Goal: Transaction & Acquisition: Subscribe to service/newsletter

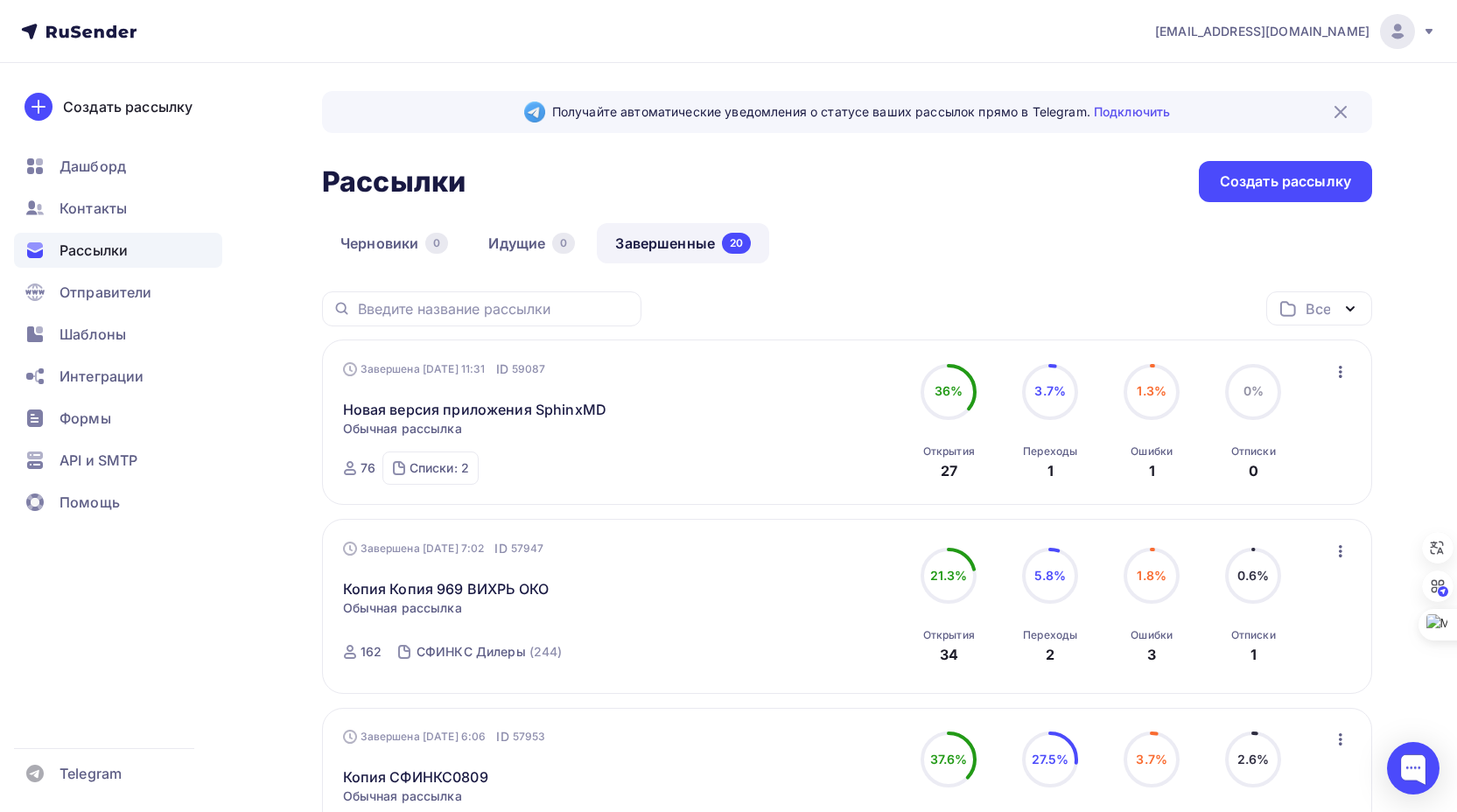
click at [1341, 372] on icon "button" at bounding box center [1341, 372] width 4 height 12
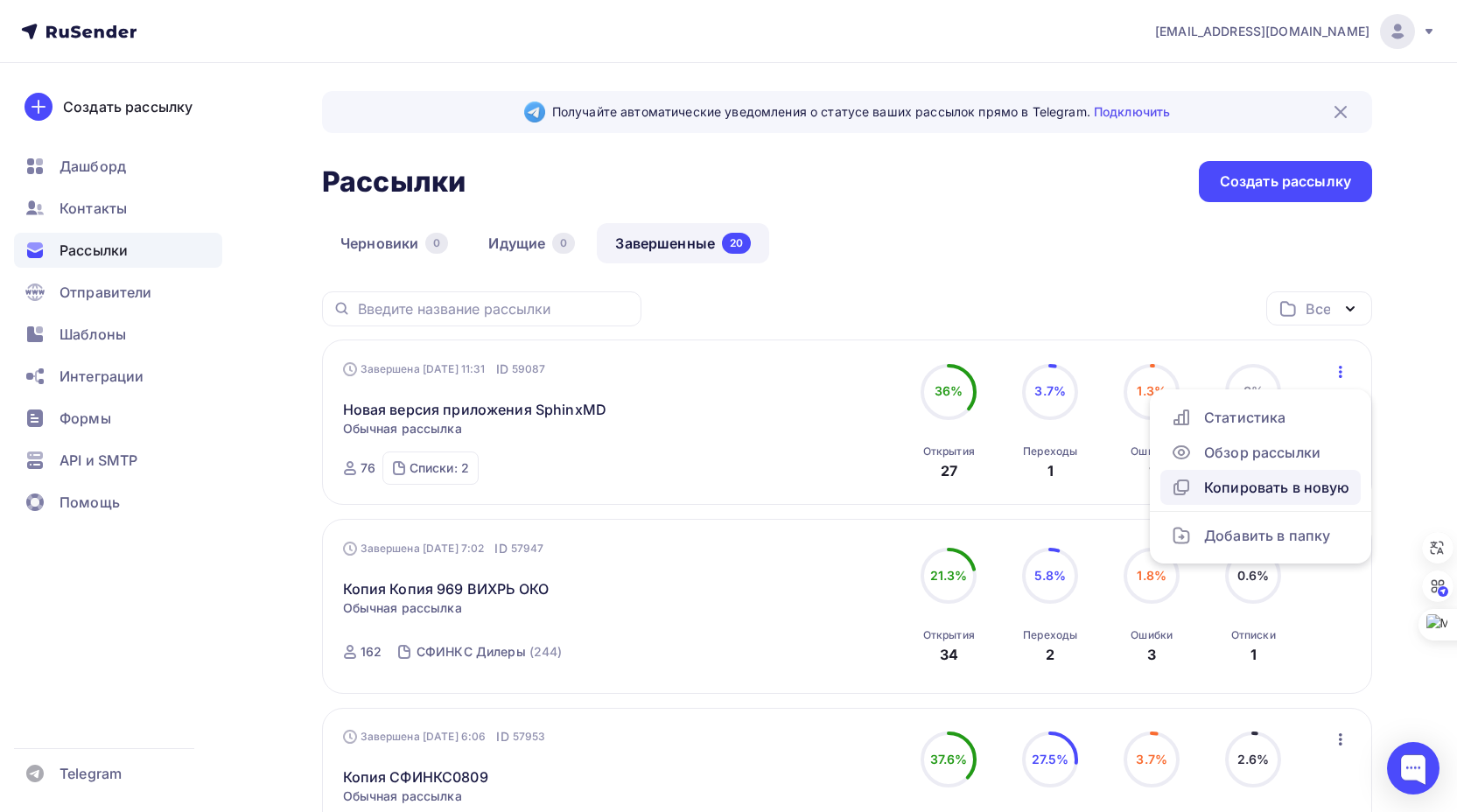
click at [1267, 485] on div "Копировать в новую" at bounding box center [1260, 488] width 180 height 21
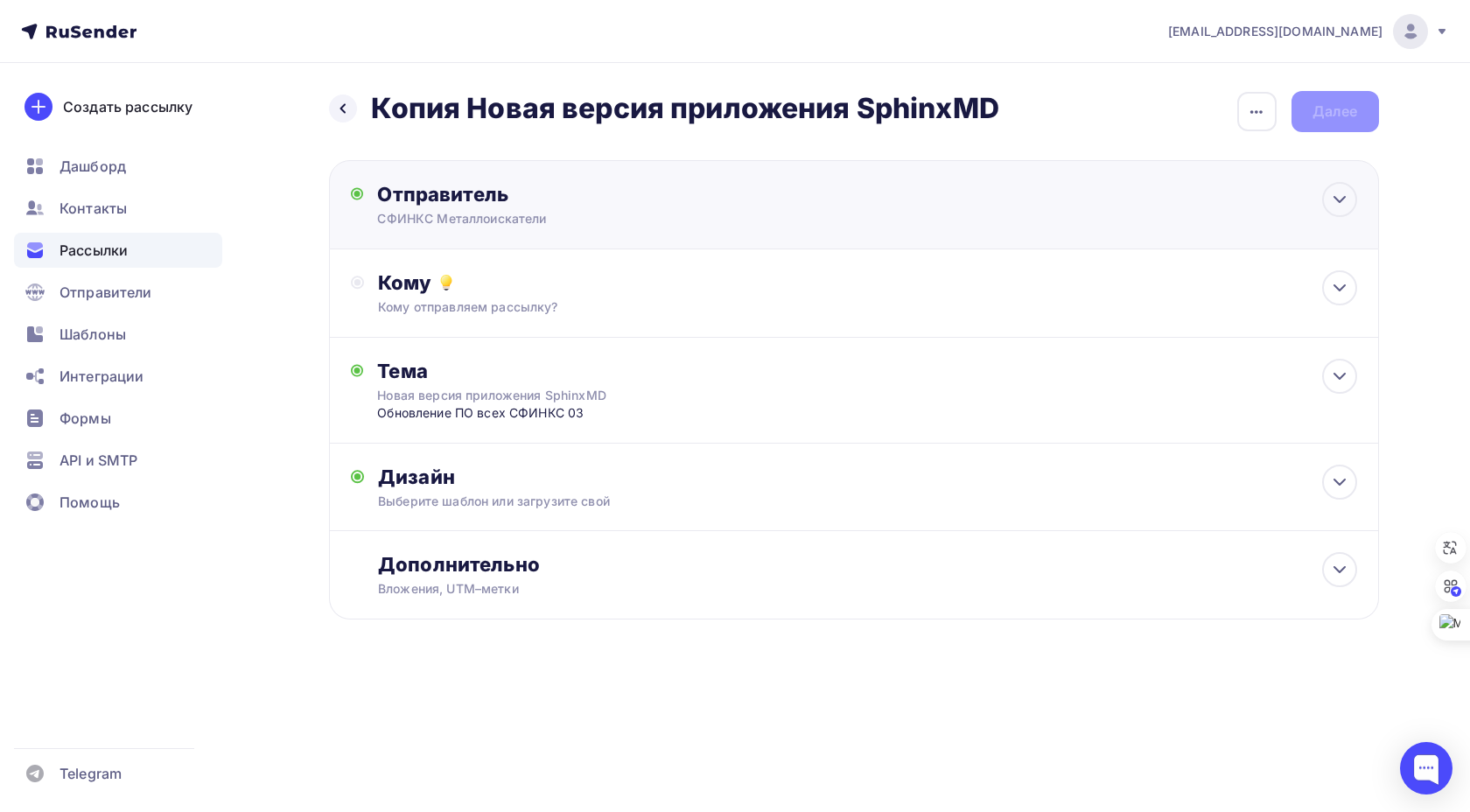
click at [623, 211] on div "СФИНКС Металлоискатели" at bounding box center [548, 219] width 341 height 17
type input "СФИНКС Металлоискатели"
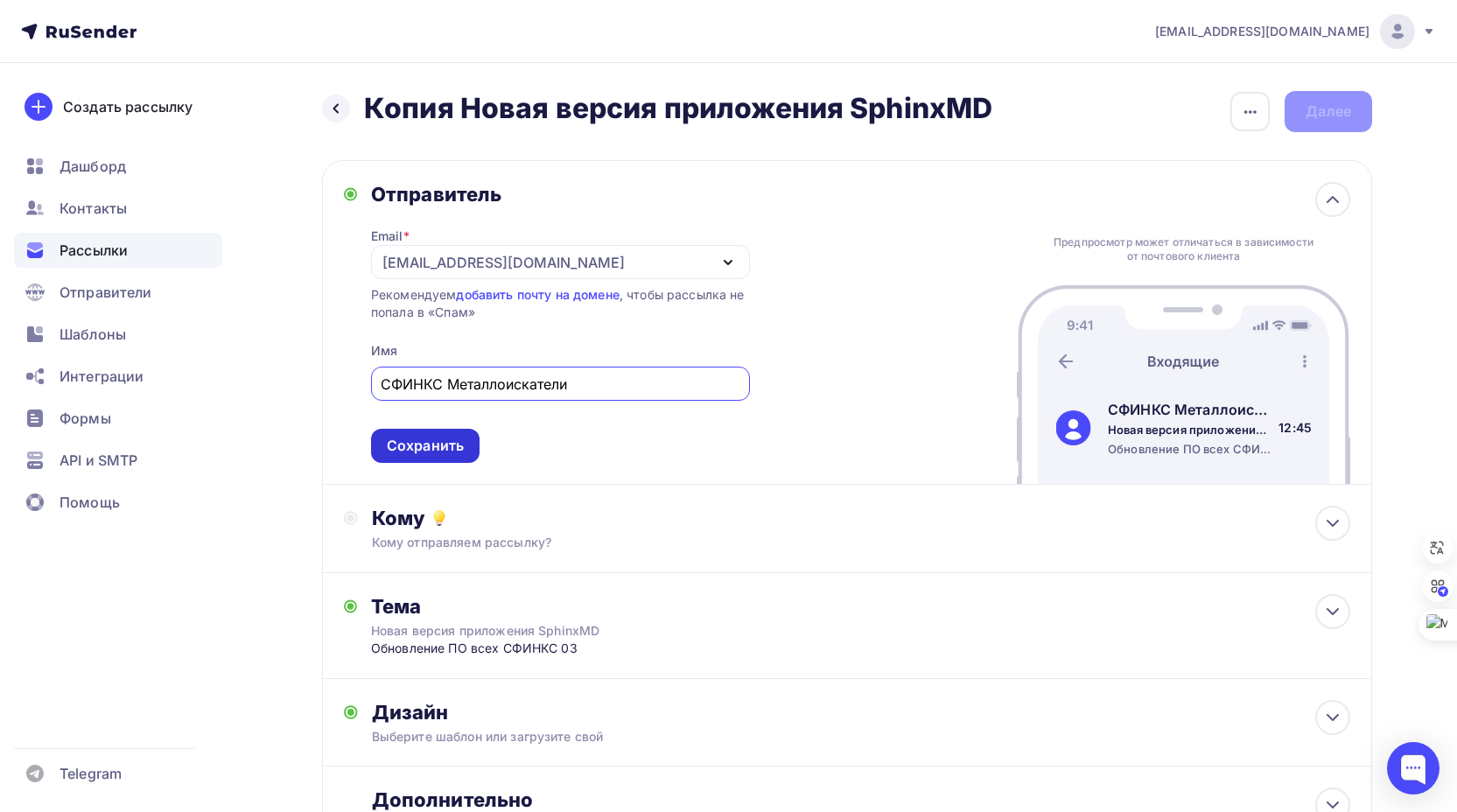
click at [450, 438] on div "Сохранить" at bounding box center [425, 445] width 77 height 20
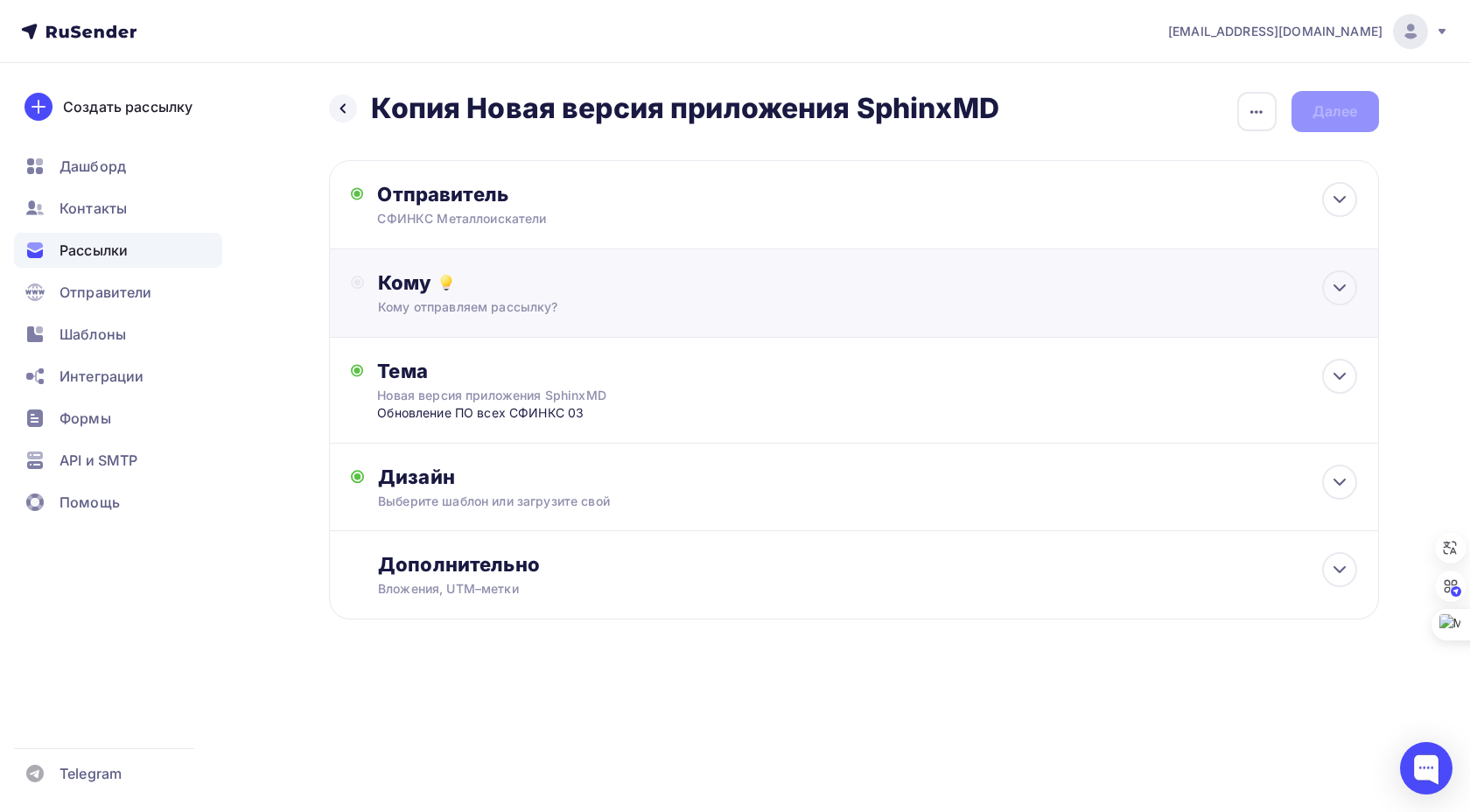
click at [538, 285] on div "Кому" at bounding box center [867, 282] width 978 height 25
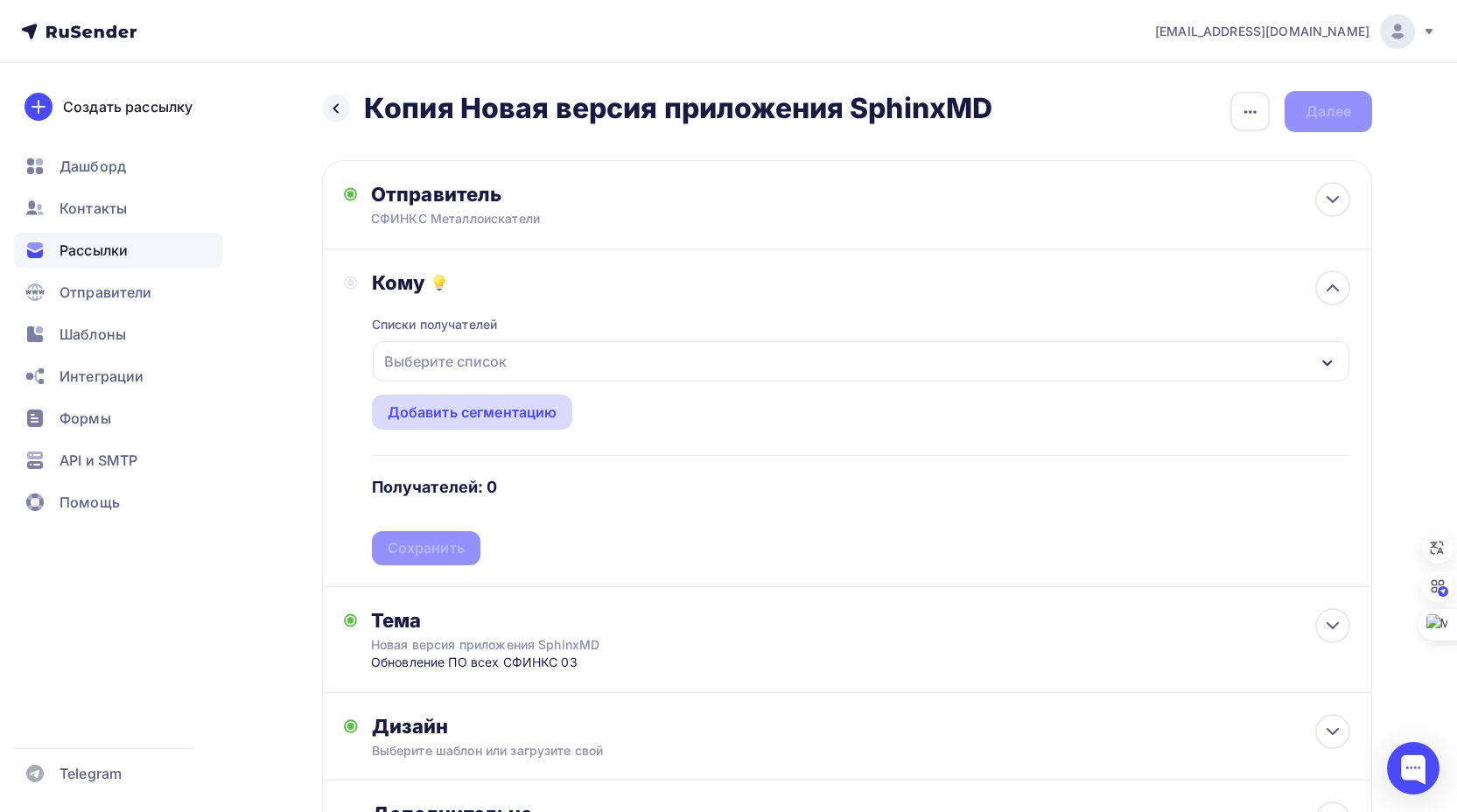
click at [467, 411] on div "Добавить сегментацию" at bounding box center [473, 412] width 170 height 21
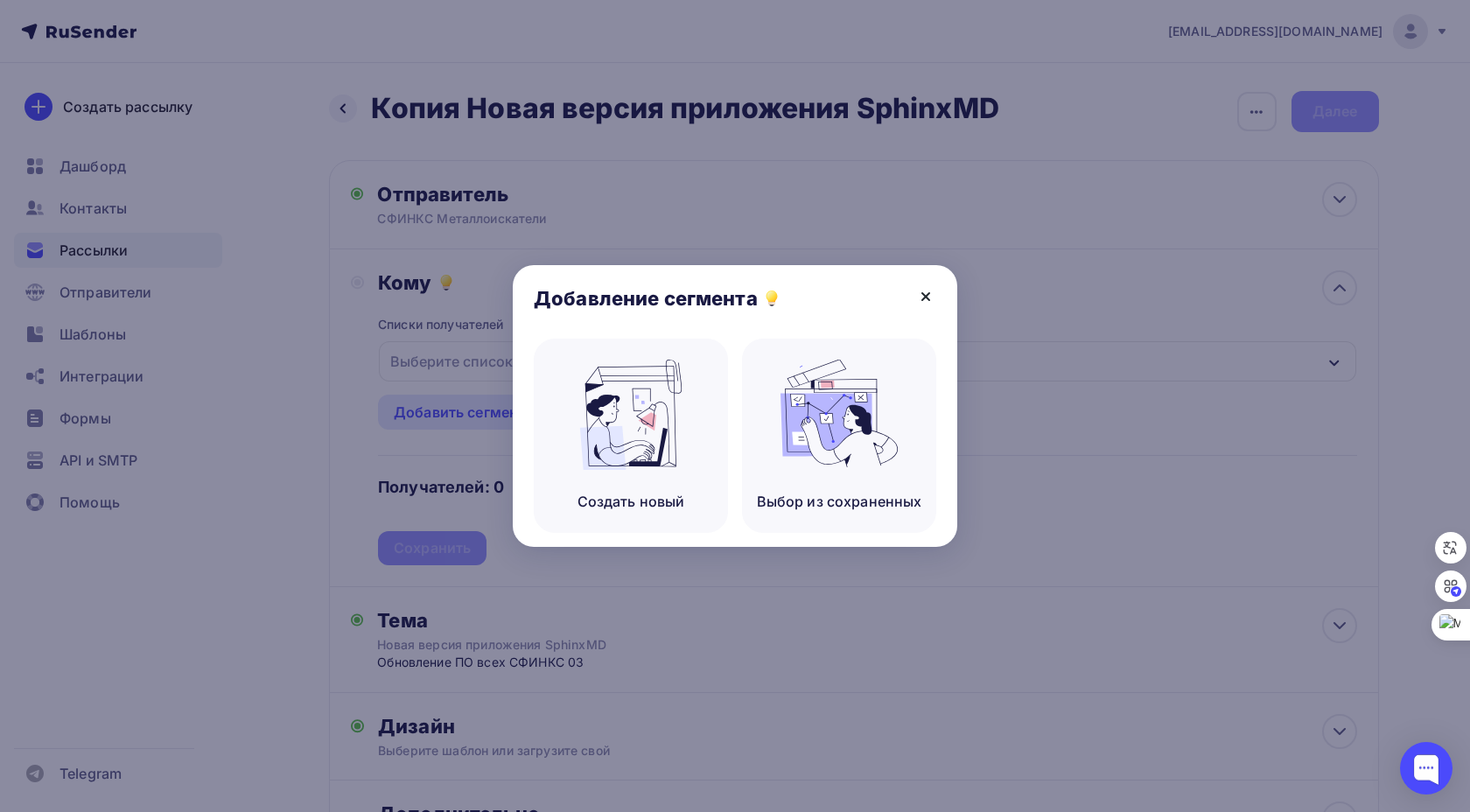
click at [924, 293] on icon at bounding box center [926, 297] width 21 height 21
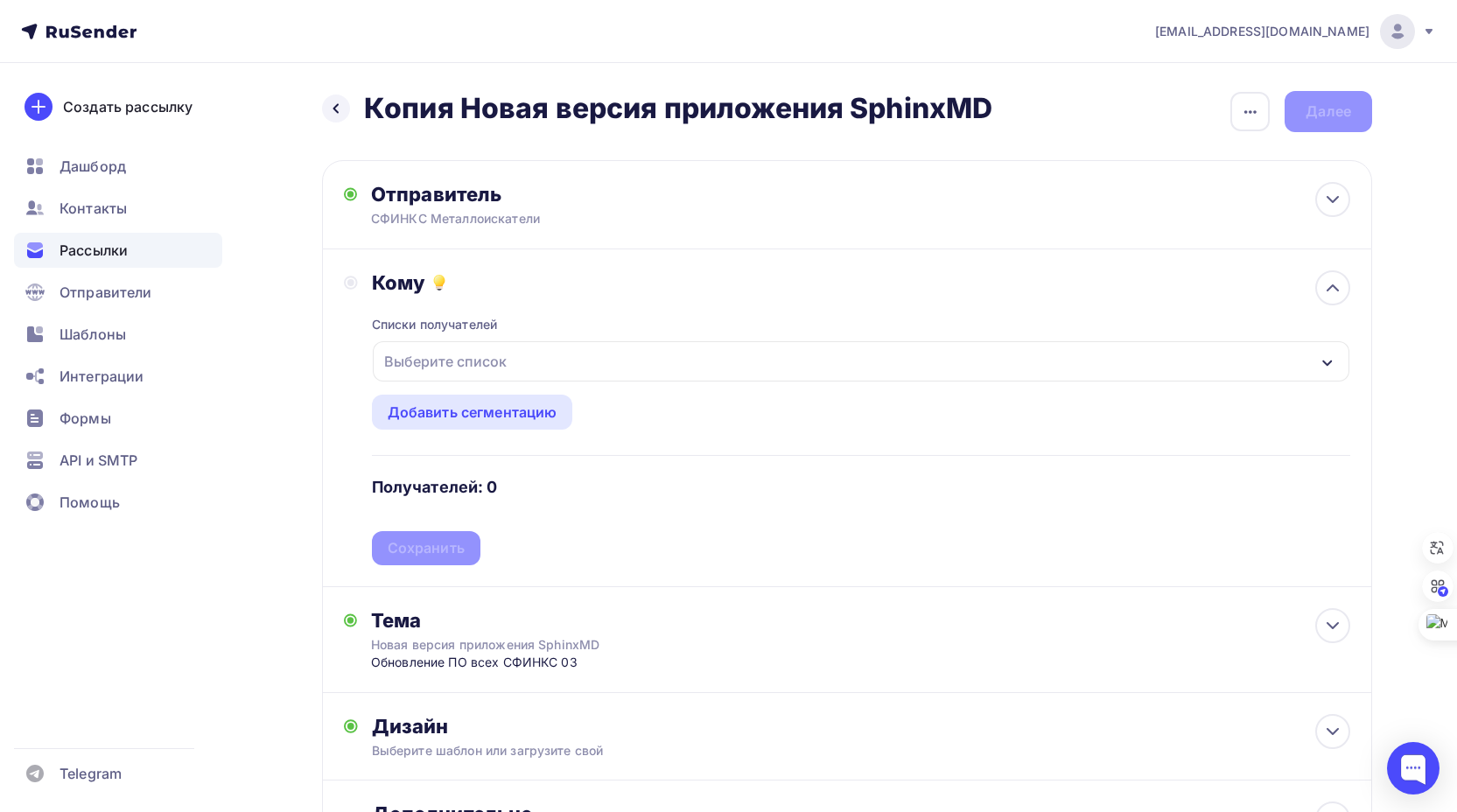
click at [538, 358] on div "Выберите список" at bounding box center [861, 361] width 977 height 40
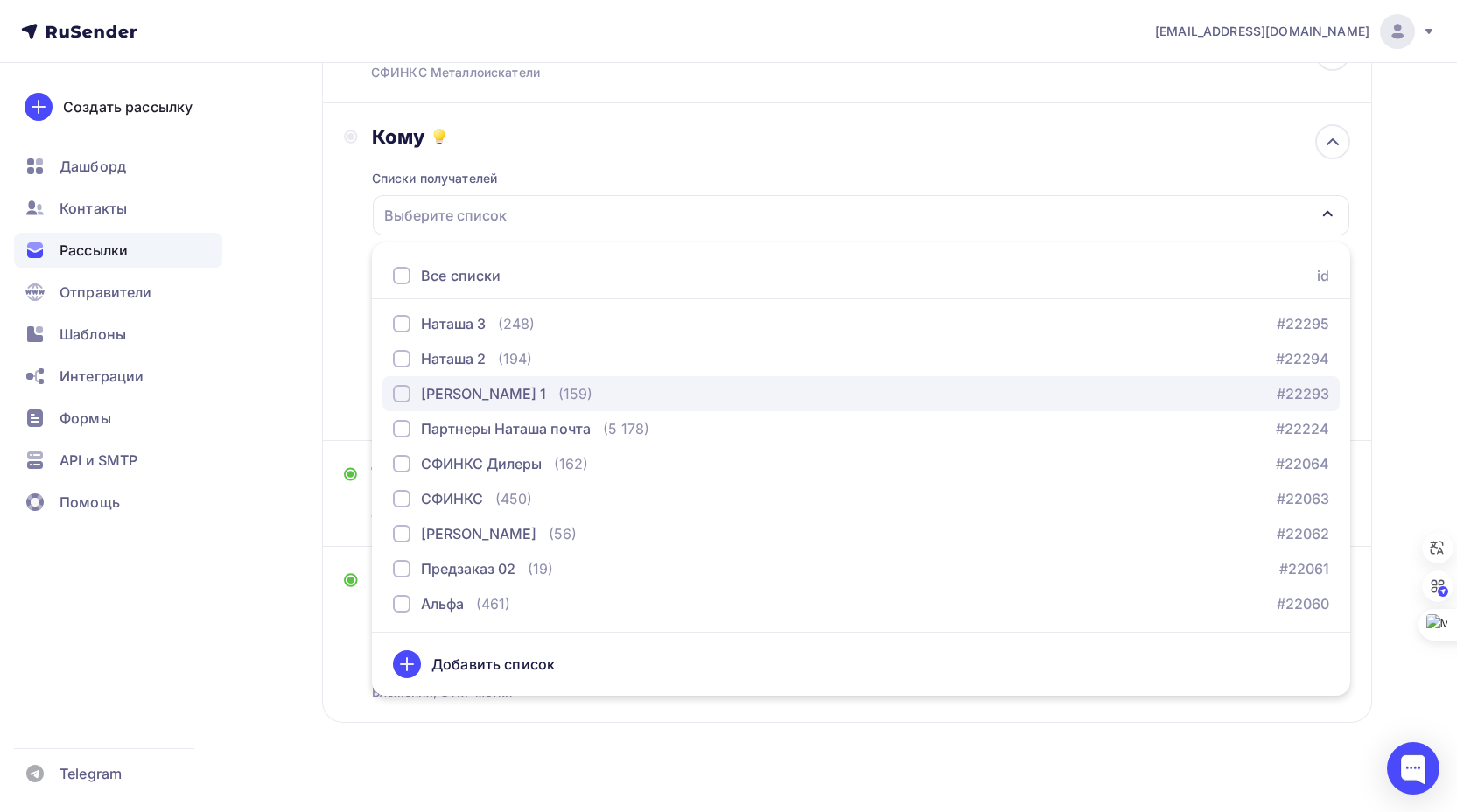
scroll to position [170, 0]
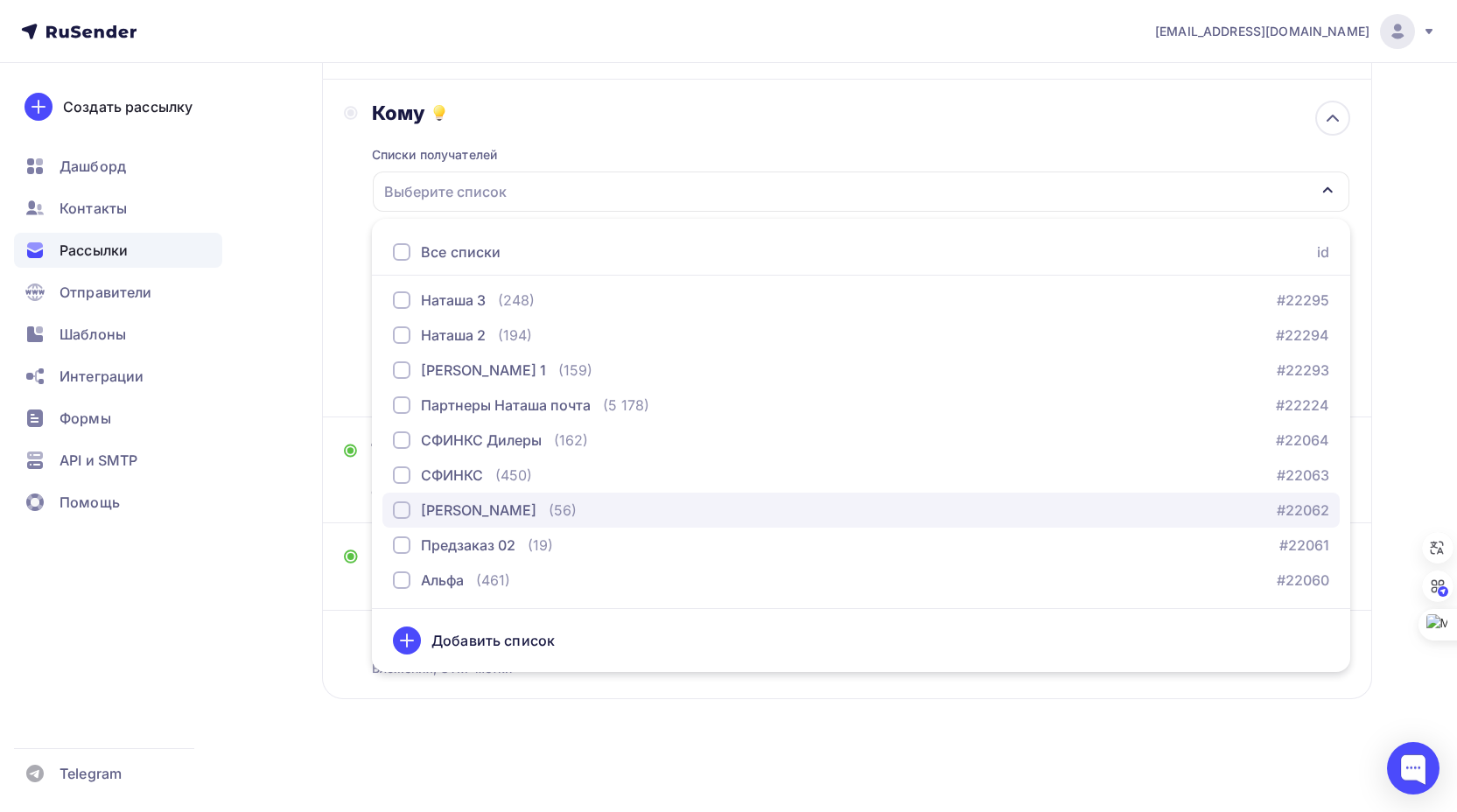
click at [401, 510] on div "button" at bounding box center [401, 510] width 17 height 17
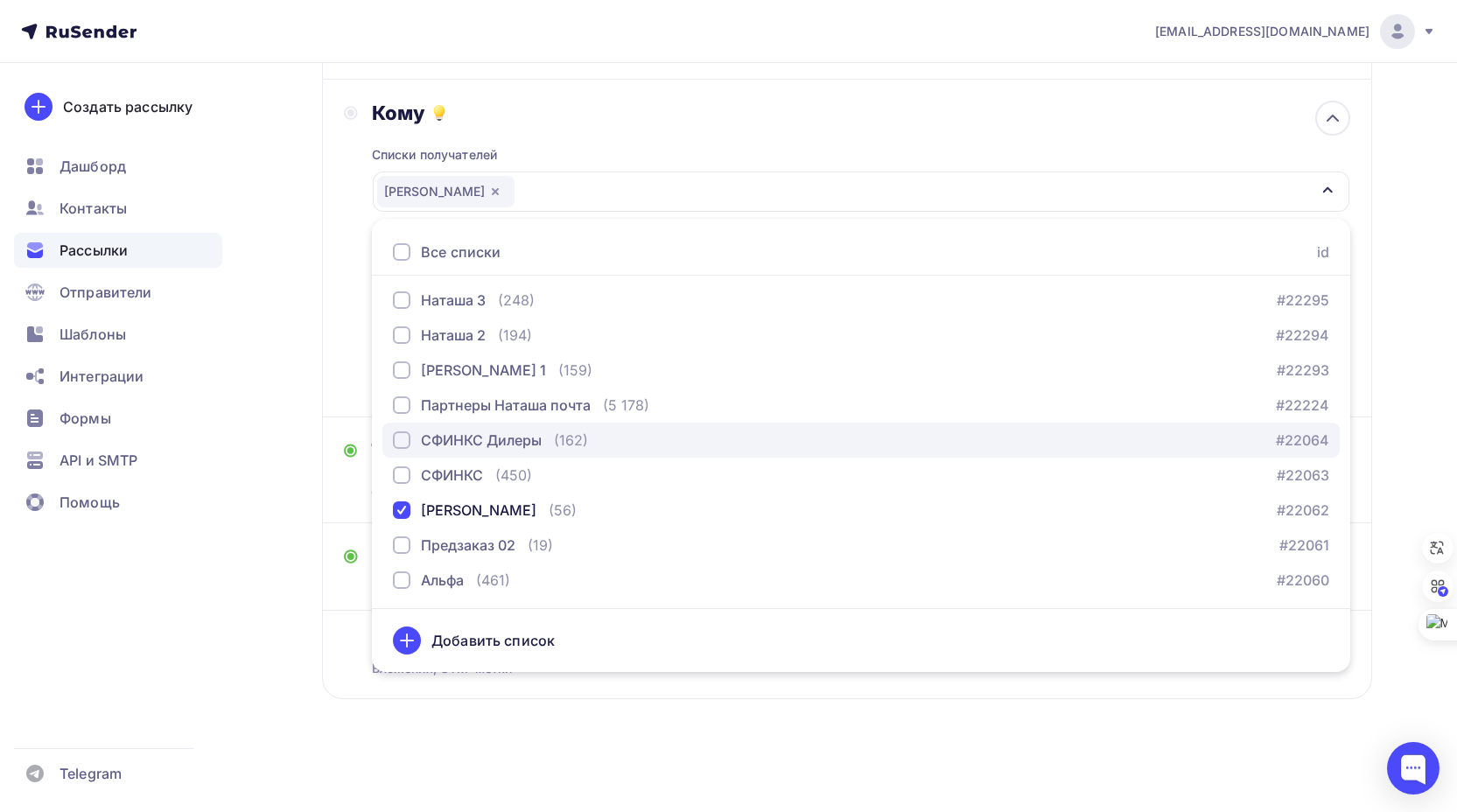
click at [402, 440] on div "button" at bounding box center [401, 440] width 17 height 17
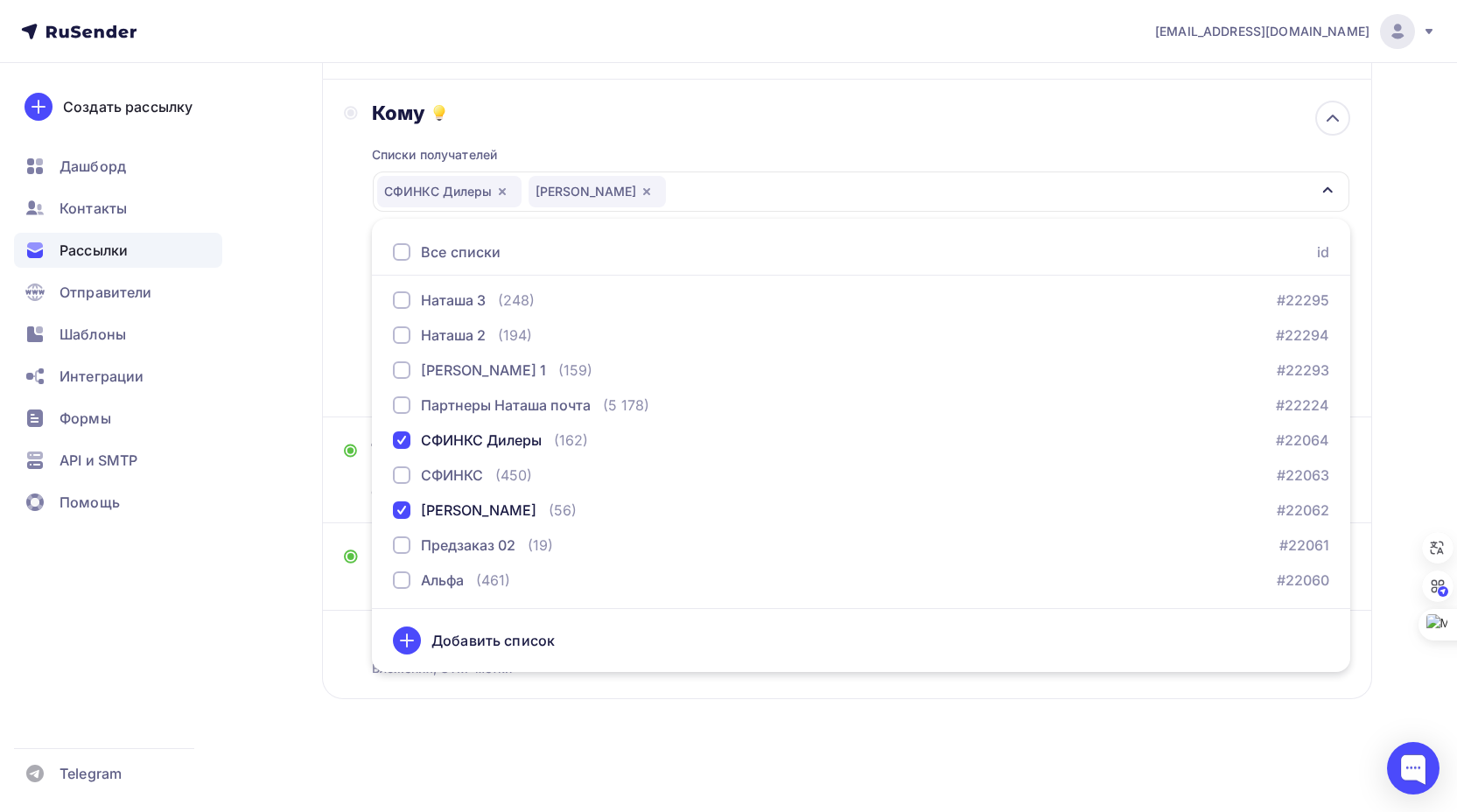
click at [1025, 116] on div "Кому" at bounding box center [861, 113] width 979 height 25
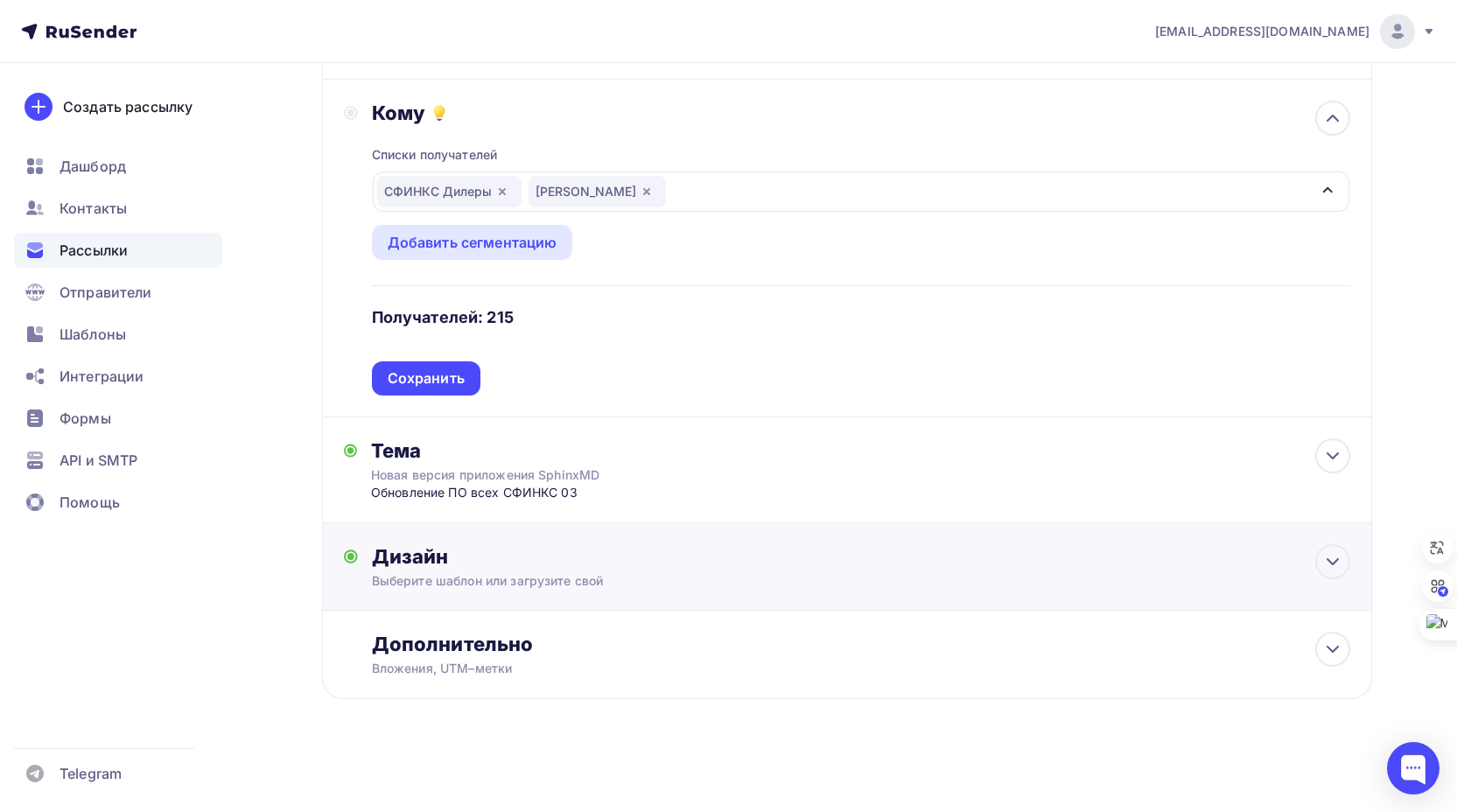
click at [477, 556] on div "Дизайн" at bounding box center [861, 556] width 979 height 25
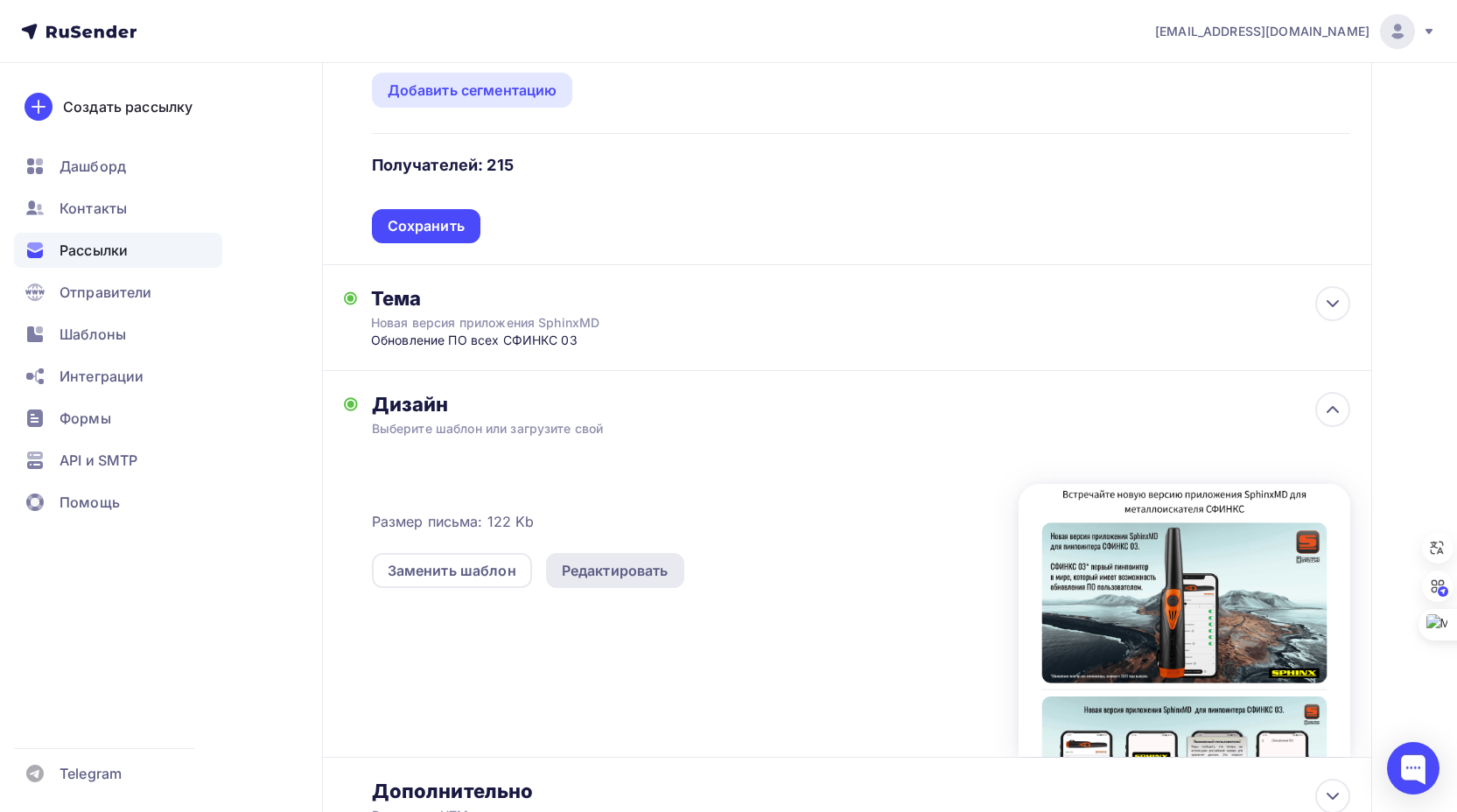
scroll to position [345, 0]
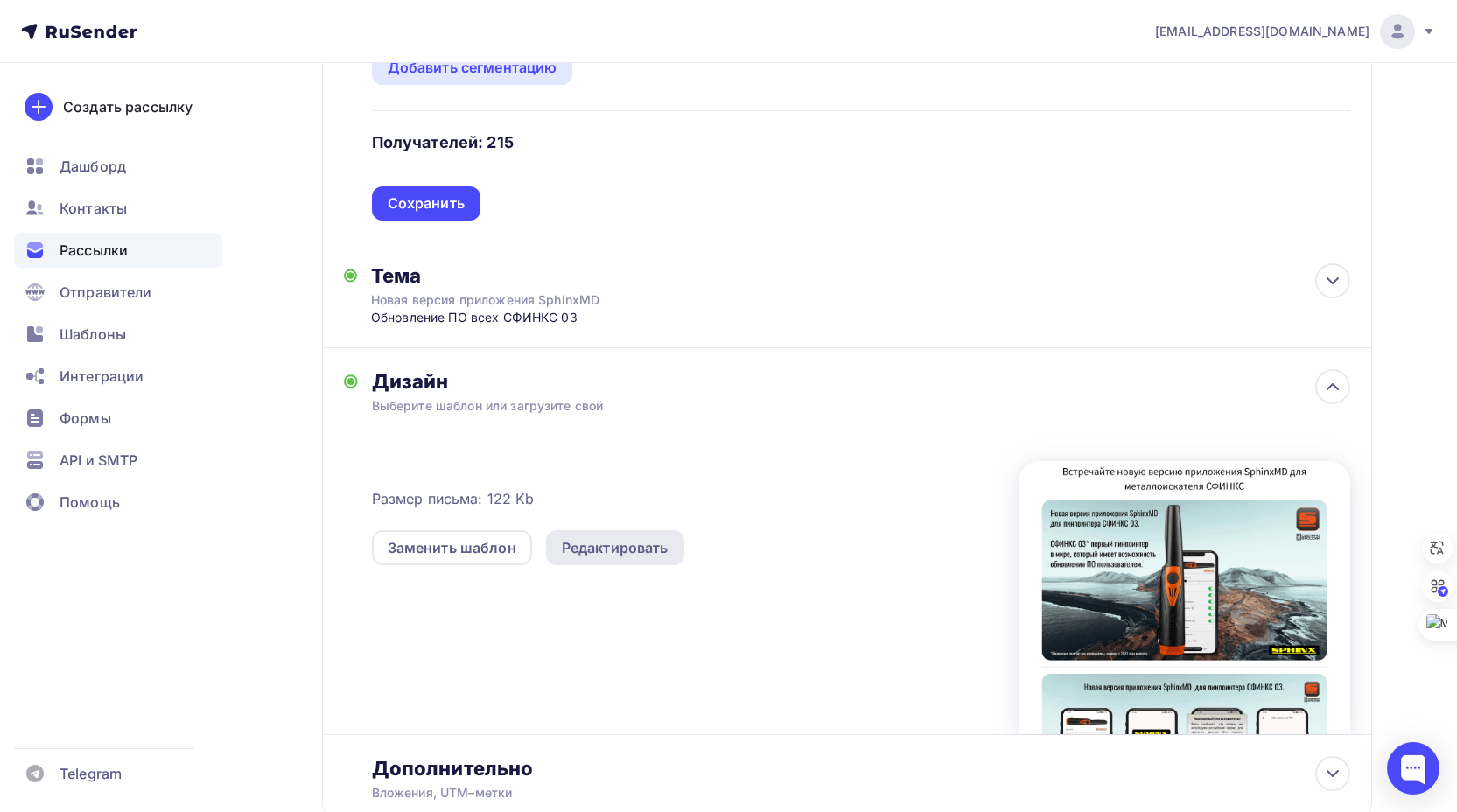
click at [604, 544] on div "Редактировать" at bounding box center [615, 548] width 107 height 21
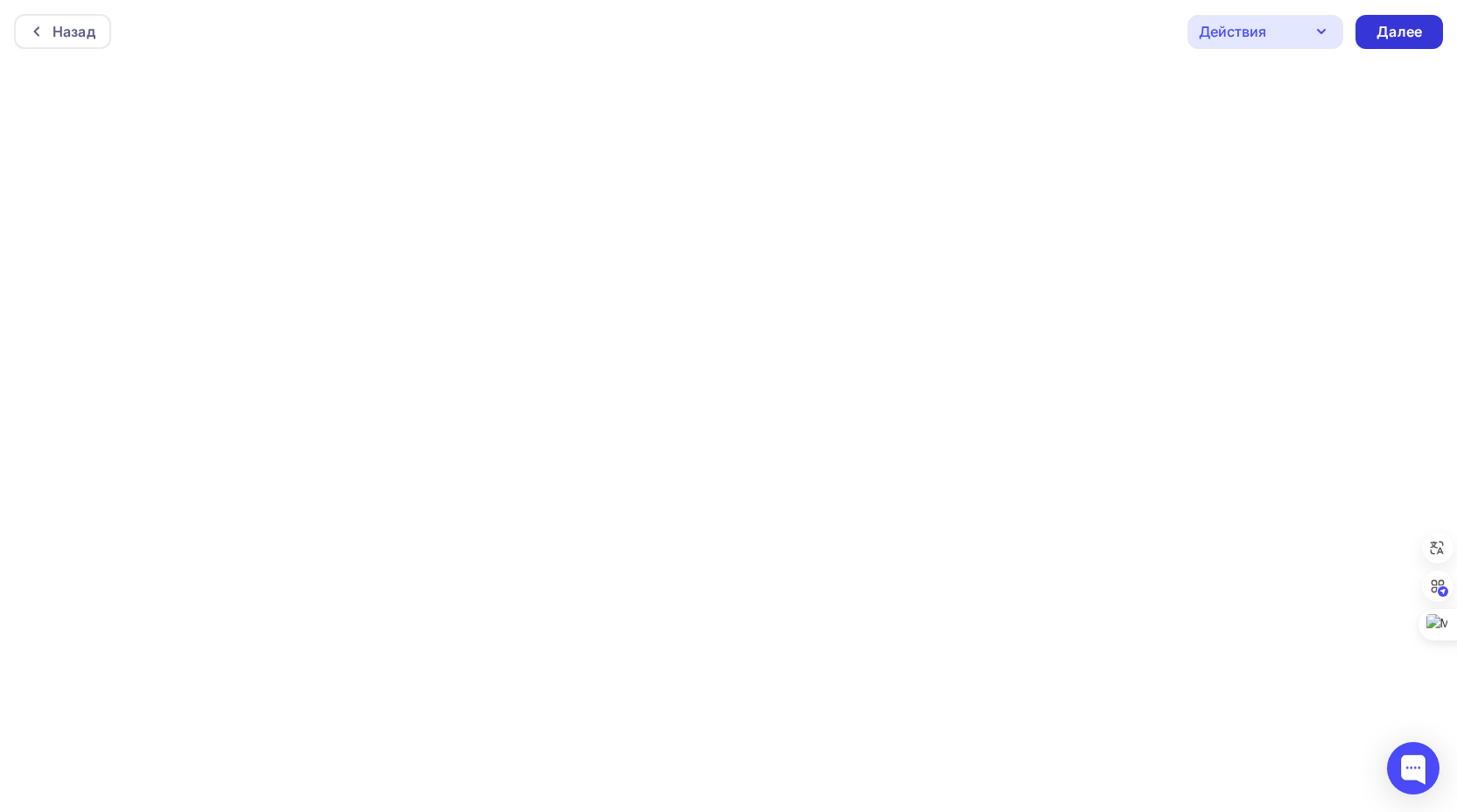
click at [1393, 33] on div "Далее" at bounding box center [1399, 31] width 46 height 20
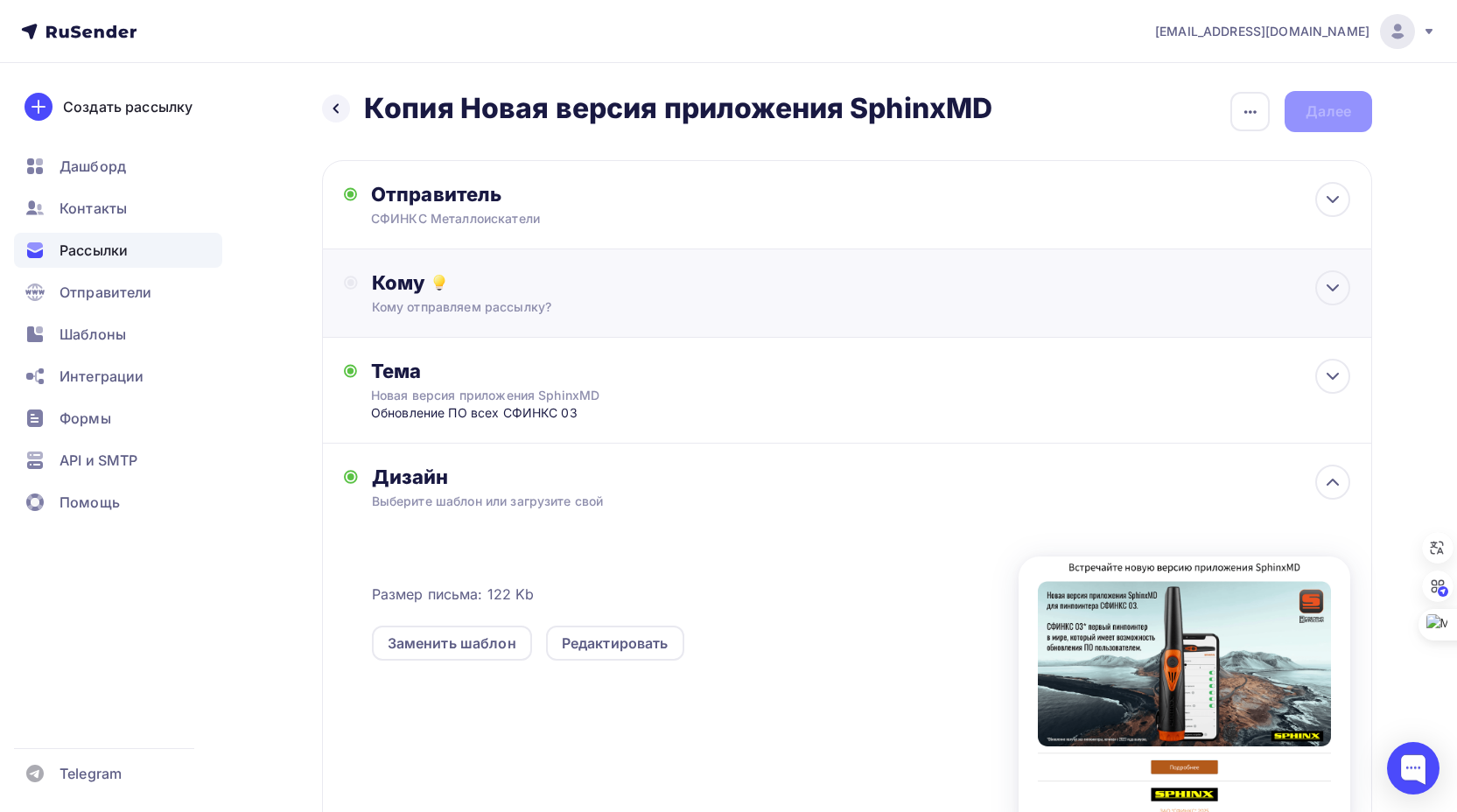
click at [681, 280] on div "Кому" at bounding box center [861, 282] width 979 height 25
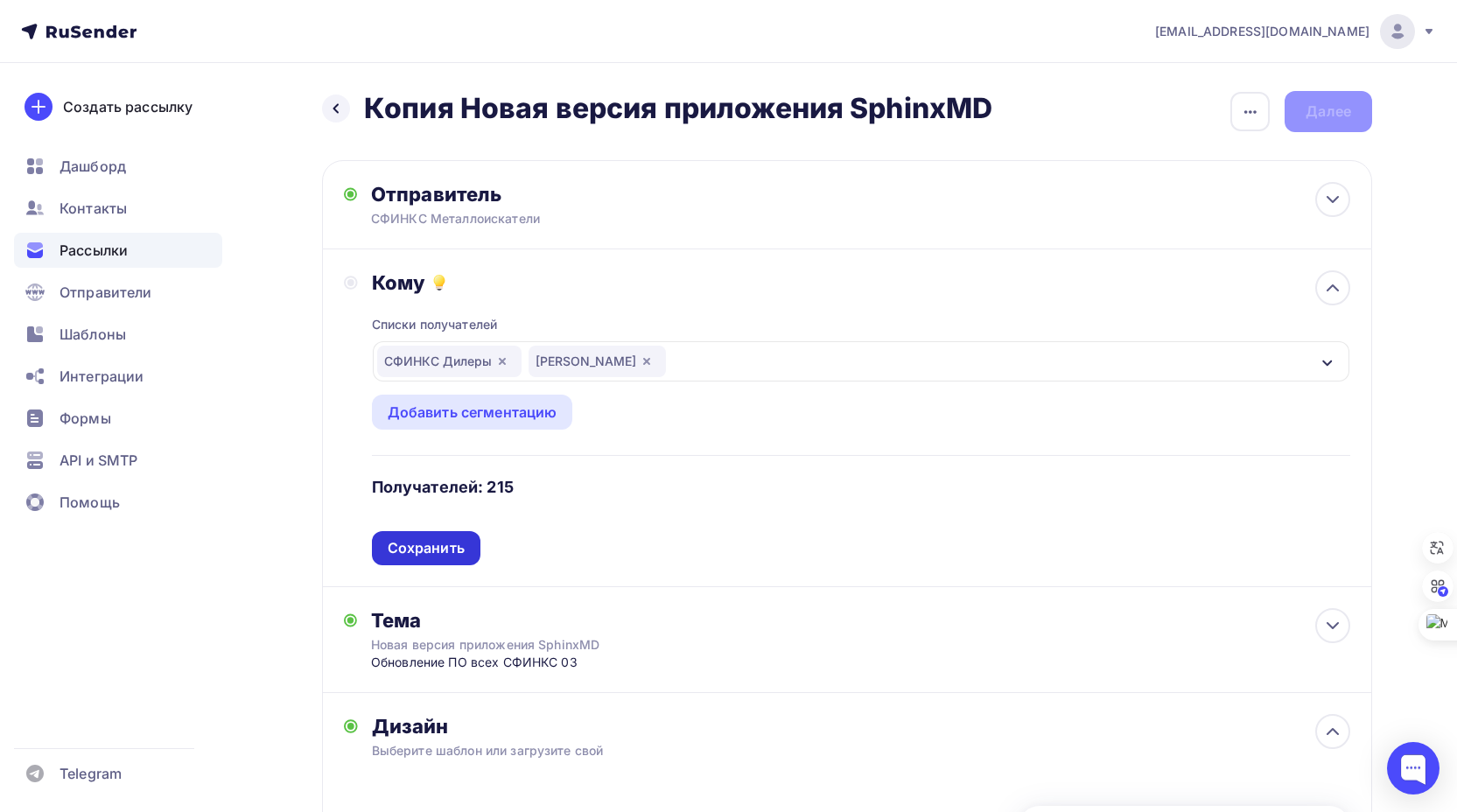
click at [437, 546] on div "Сохранить" at bounding box center [426, 548] width 77 height 20
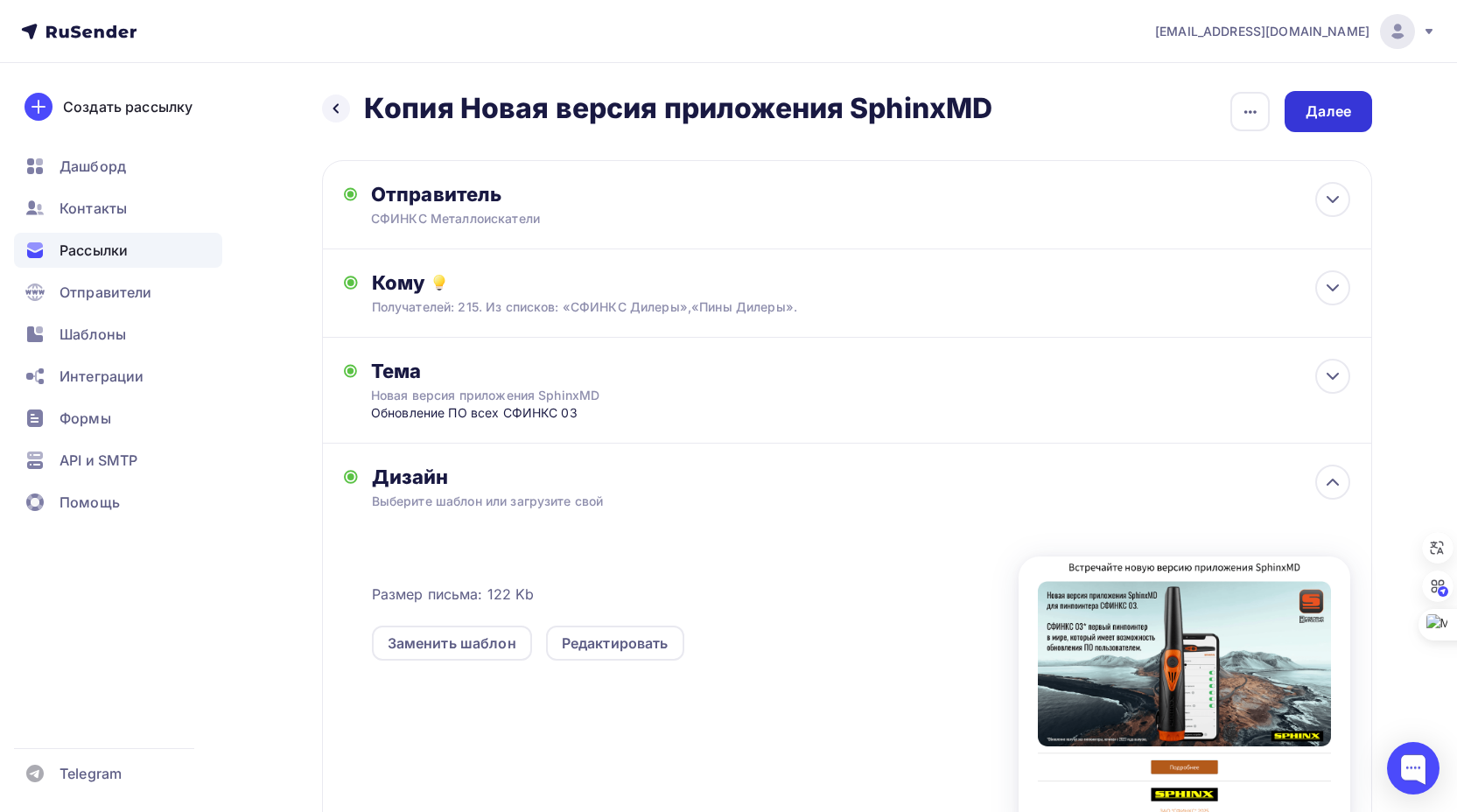
click at [1324, 110] on div "Далее" at bounding box center [1329, 111] width 46 height 20
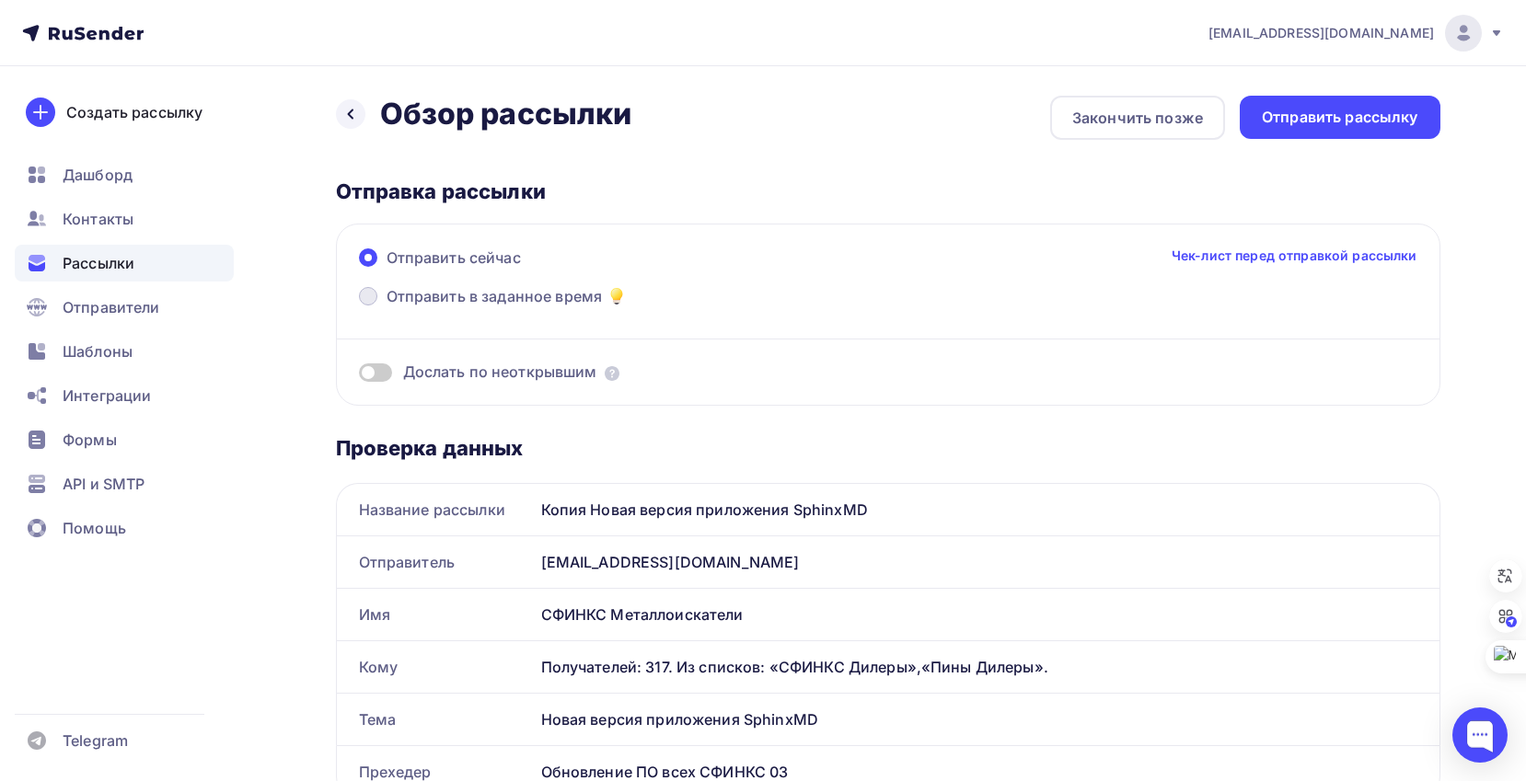
click at [371, 296] on span at bounding box center [368, 296] width 18 height 18
click at [386, 307] on input "Отправить в заданное время" at bounding box center [386, 307] width 0 height 0
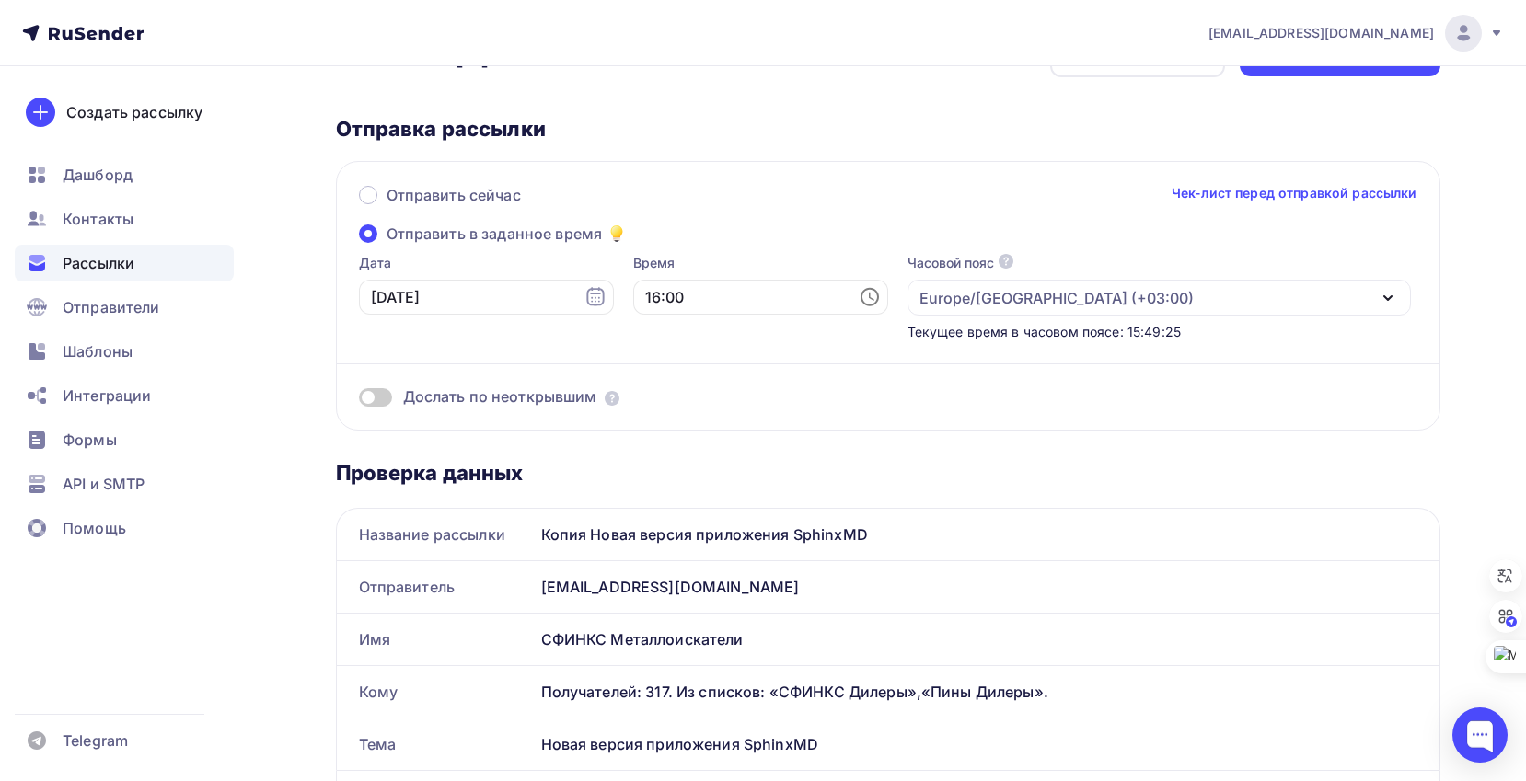
scroll to position [92, 0]
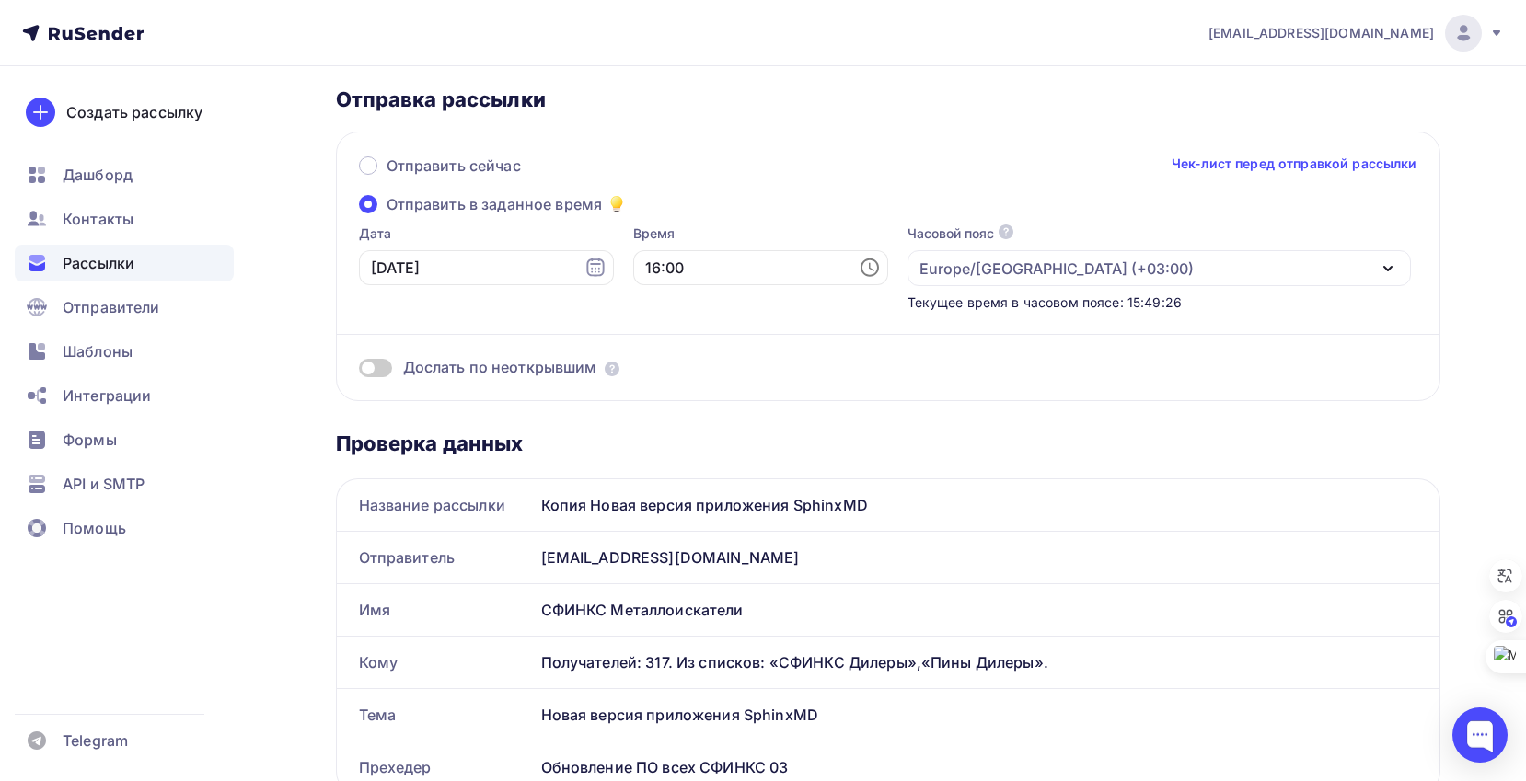
click at [384, 370] on span at bounding box center [375, 368] width 33 height 18
click at [359, 371] on input "checkbox" at bounding box center [359, 371] width 0 height 0
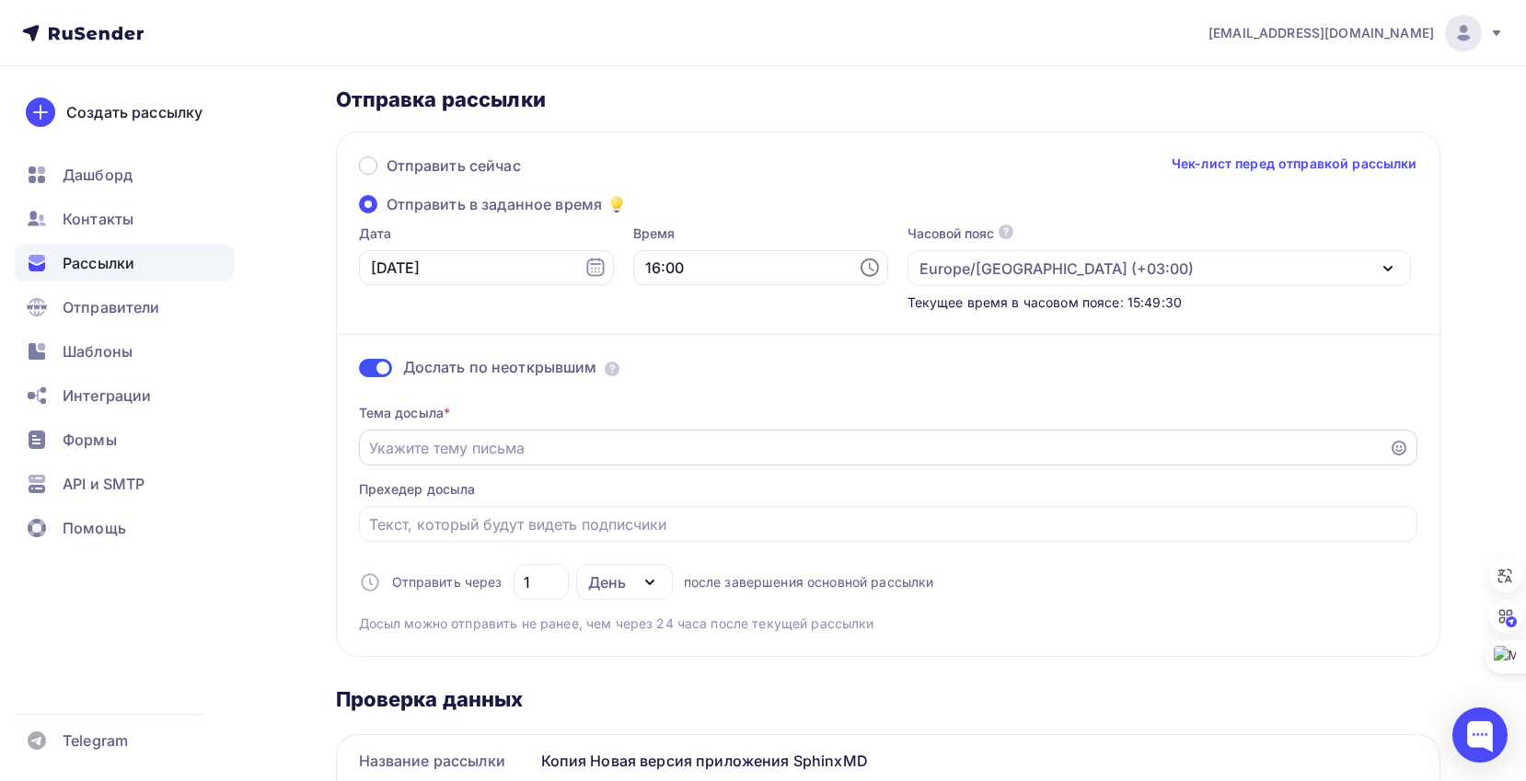
click at [432, 445] on input "Отправить в заданное время" at bounding box center [873, 448] width 1009 height 22
click at [626, 450] on input "Не пропустите новость от СФИНКС!" at bounding box center [873, 448] width 1009 height 22
type input "Не пропустите новость от СФИНКС Металлоискатели!"
click at [463, 525] on input "Отправить в заданное время" at bounding box center [887, 524] width 1037 height 22
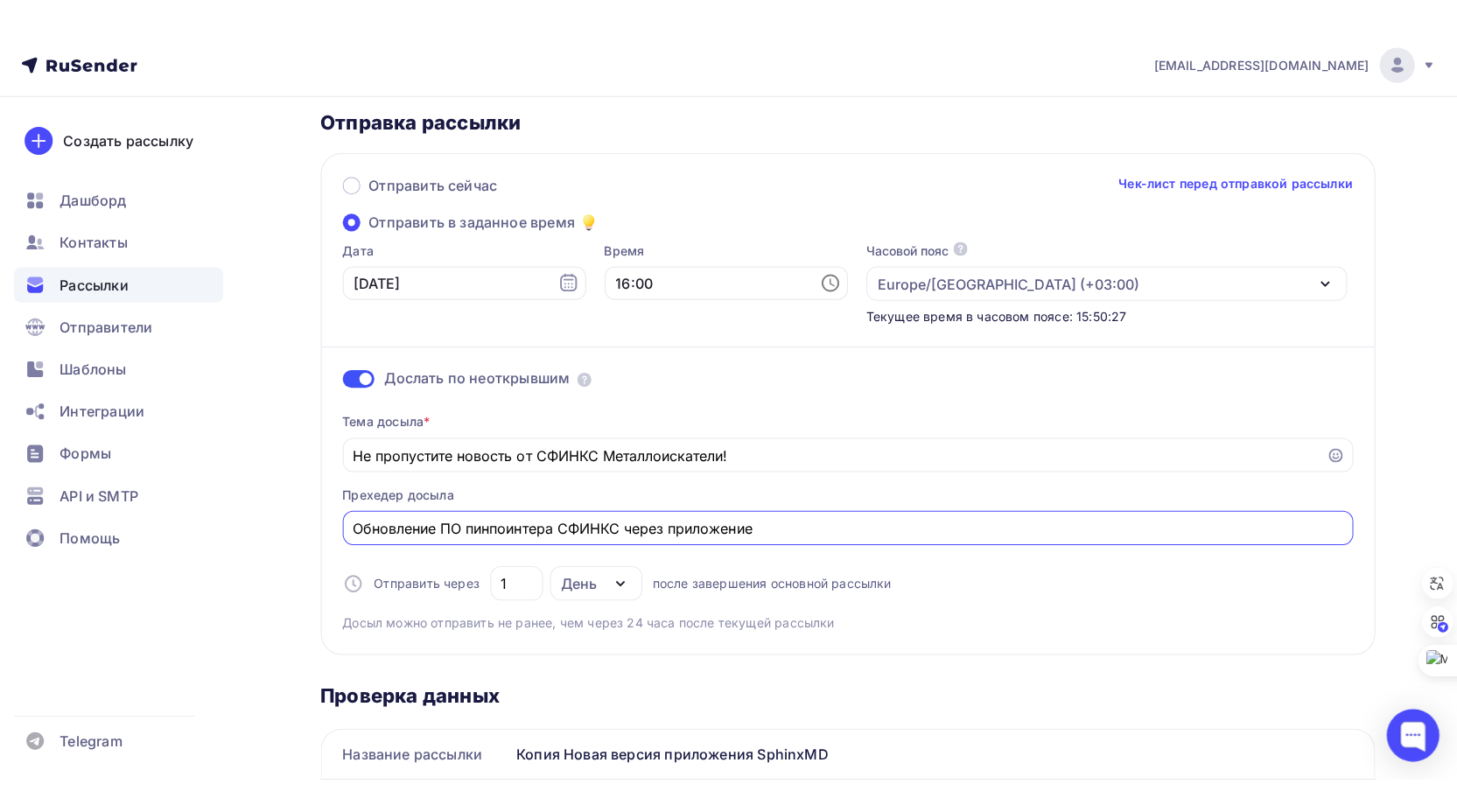
scroll to position [0, 0]
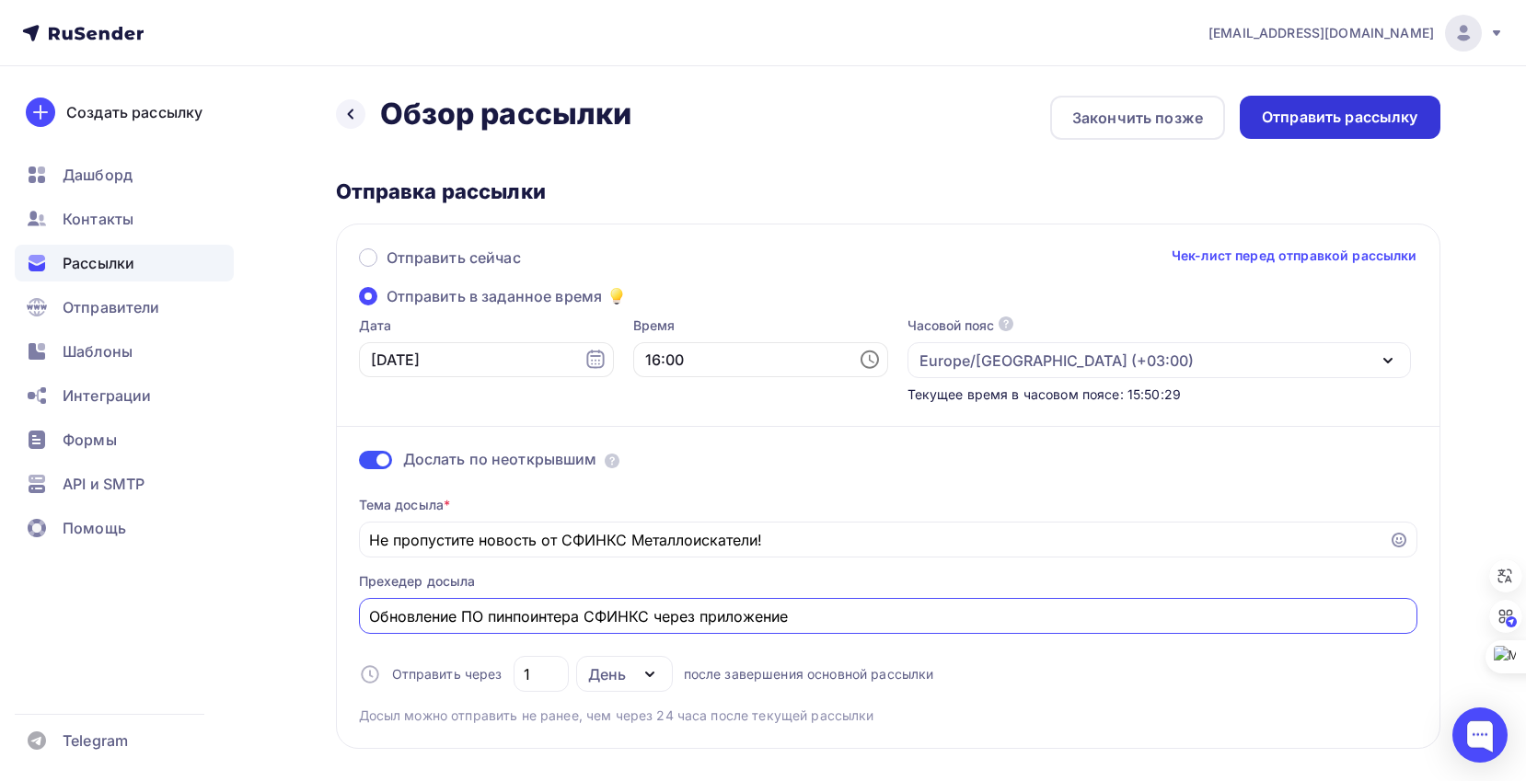
type input "Обновление ПО пинпоинтера СФИНКС через приложение"
click at [1330, 116] on div "Отправить рассылку" at bounding box center [1340, 117] width 156 height 21
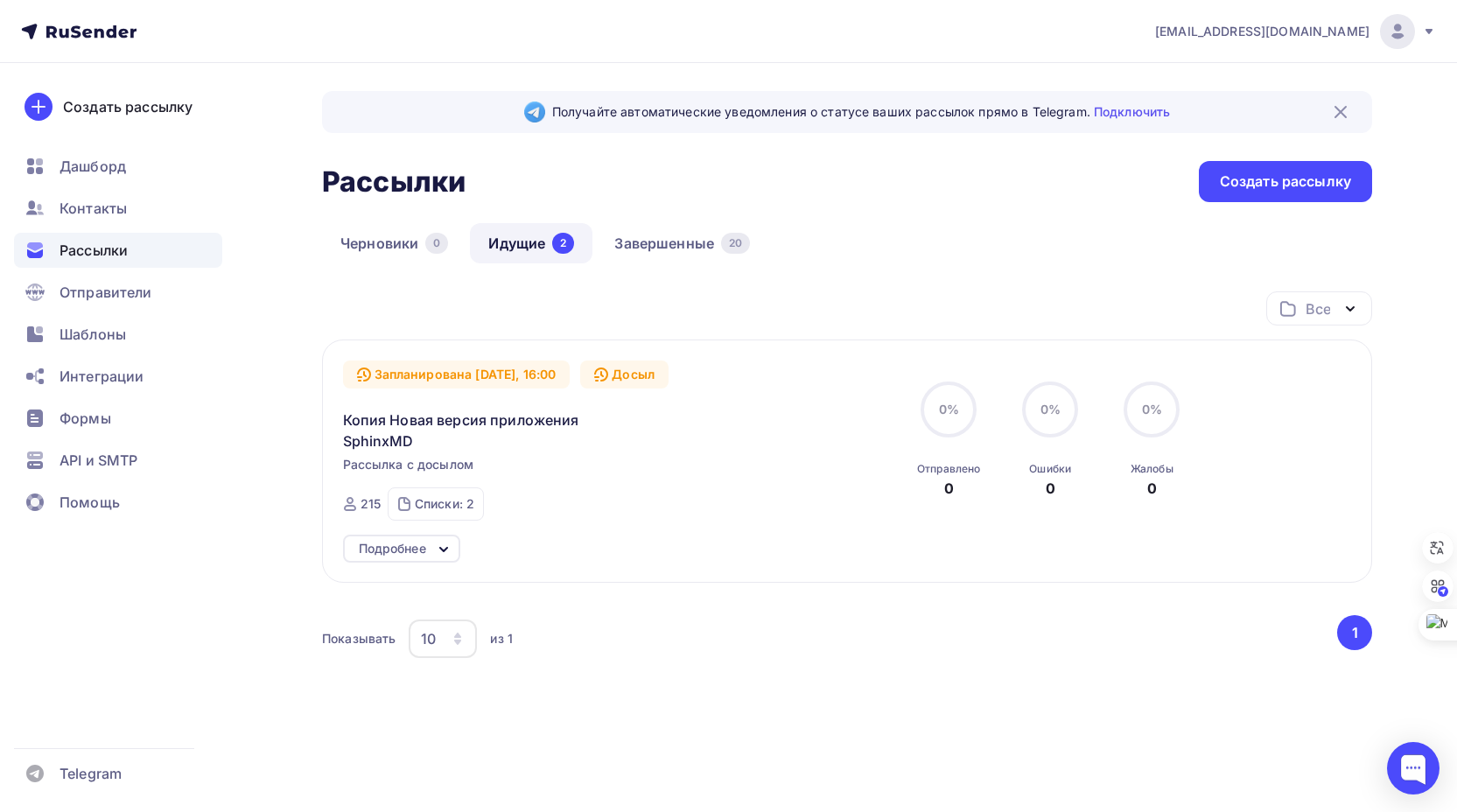
click at [418, 548] on div "Подробнее" at bounding box center [392, 549] width 68 height 21
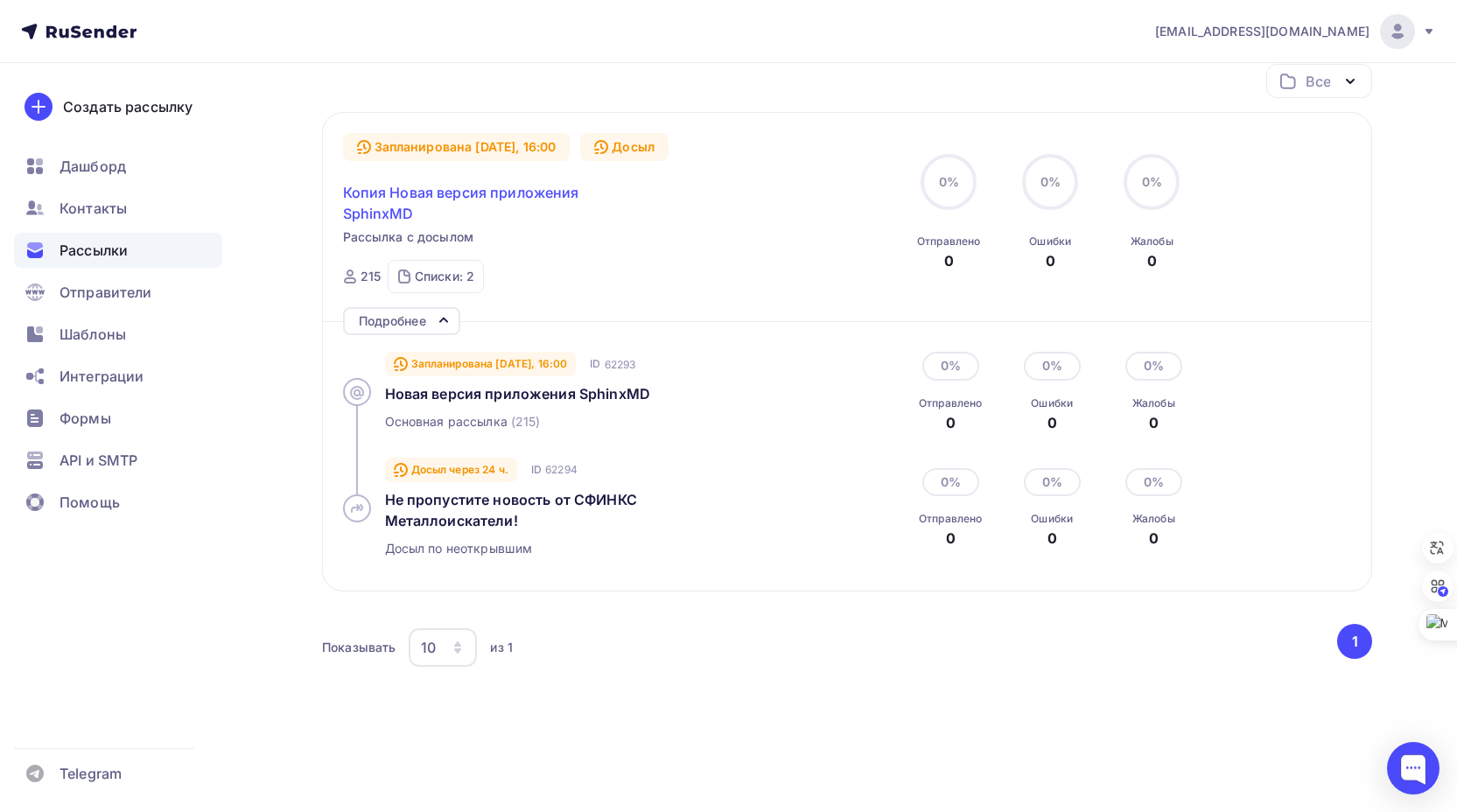
scroll to position [261, 0]
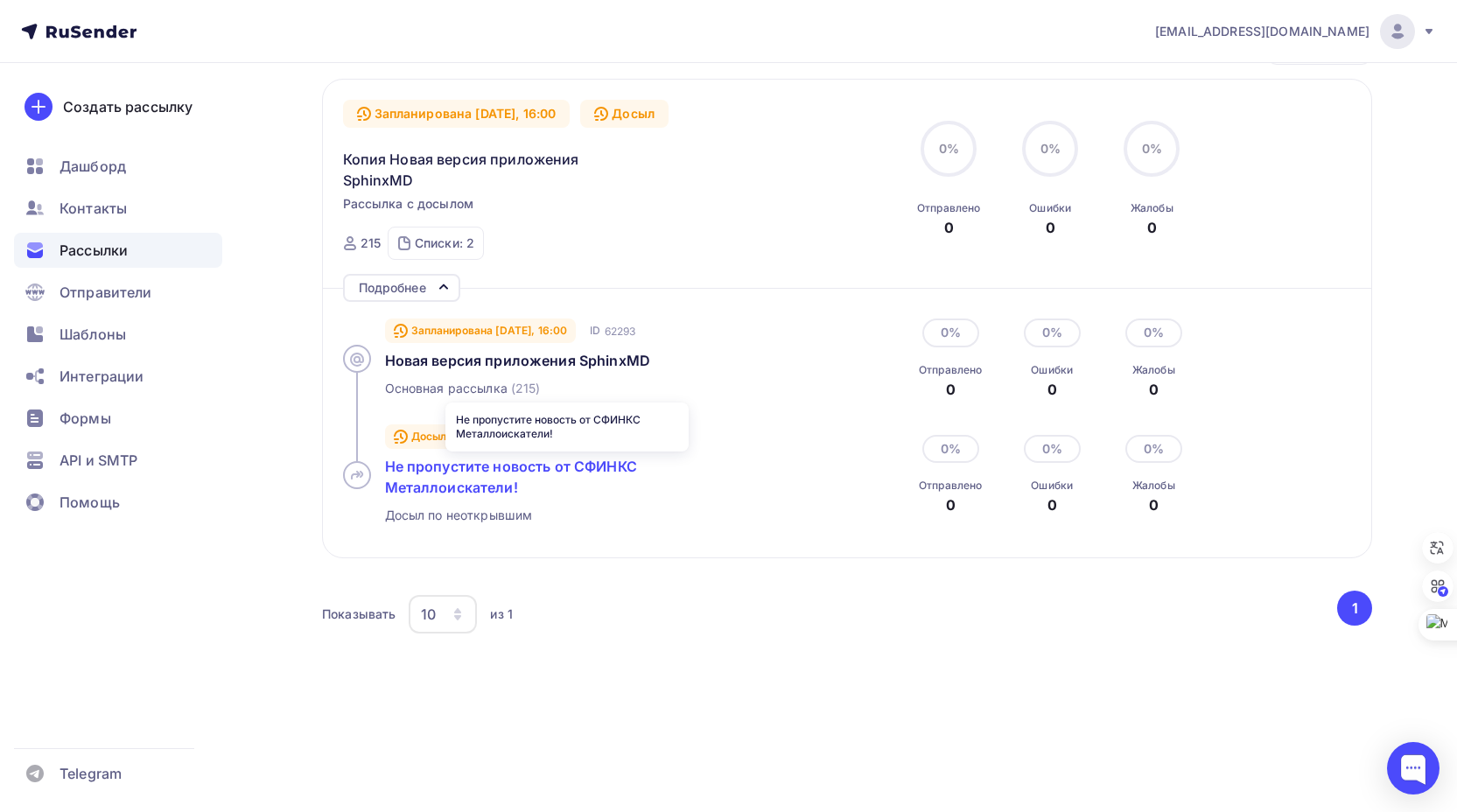
click at [446, 485] on span "Не пропустите новость от СФИНКС Металлоискатели!" at bounding box center [511, 476] width 252 height 38
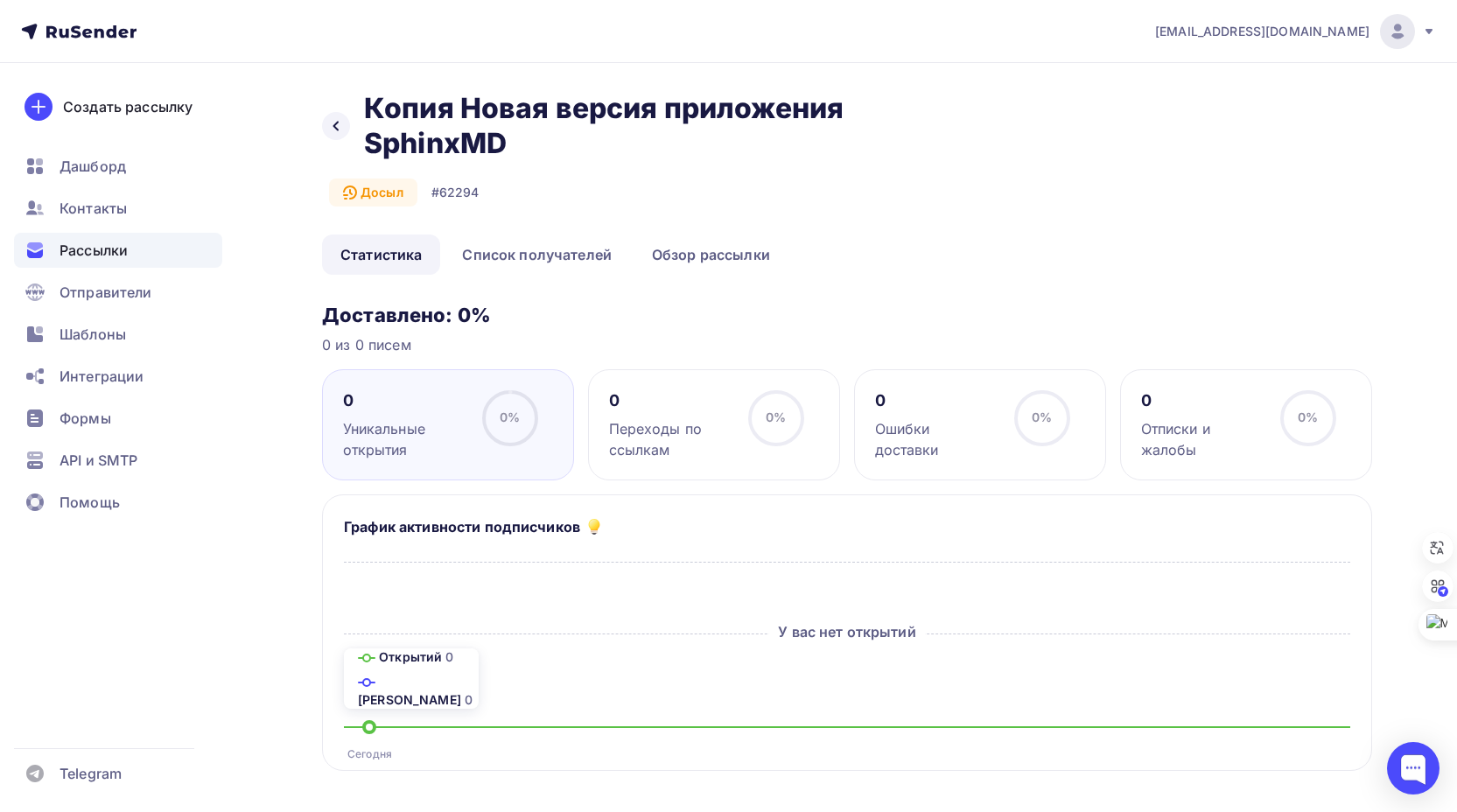
click at [98, 252] on span "Рассылки" at bounding box center [94, 250] width 68 height 21
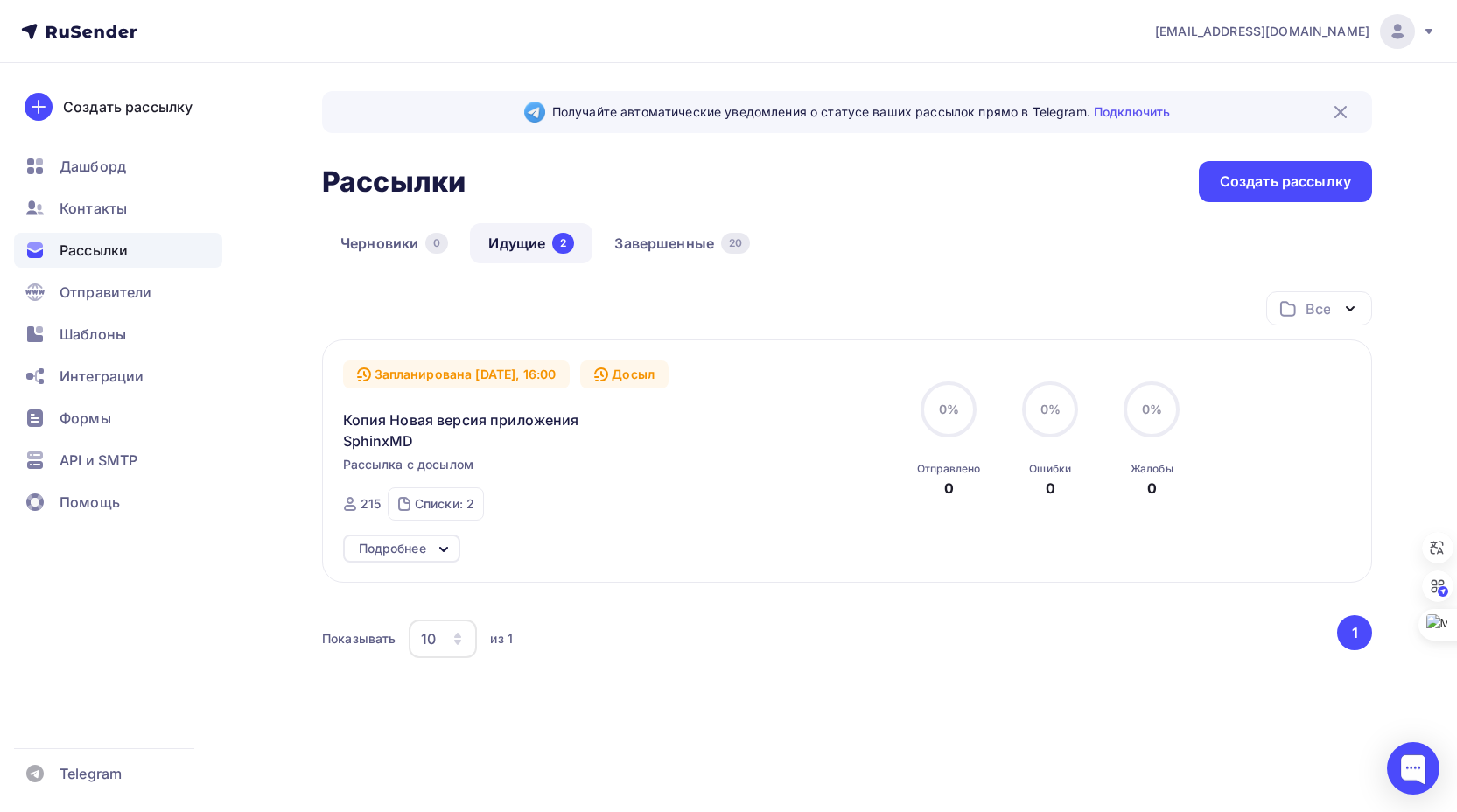
click at [909, 250] on div "Черновики 0 Идущие 2 Завершенные 20" at bounding box center [847, 258] width 1050 height 68
click at [1128, 112] on link "Подключить" at bounding box center [1132, 112] width 76 height 15
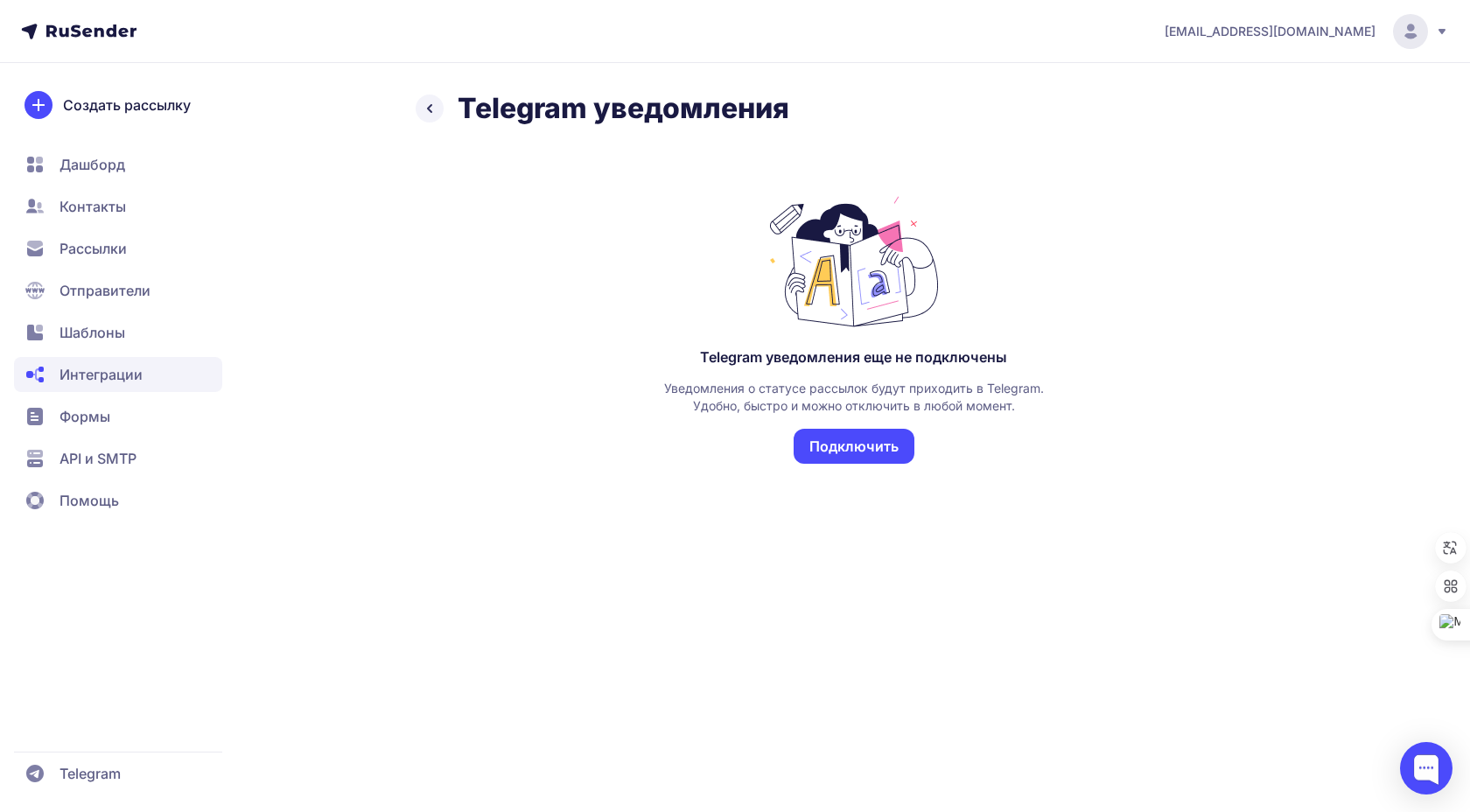
click at [864, 444] on button "Подключить" at bounding box center [854, 446] width 121 height 35
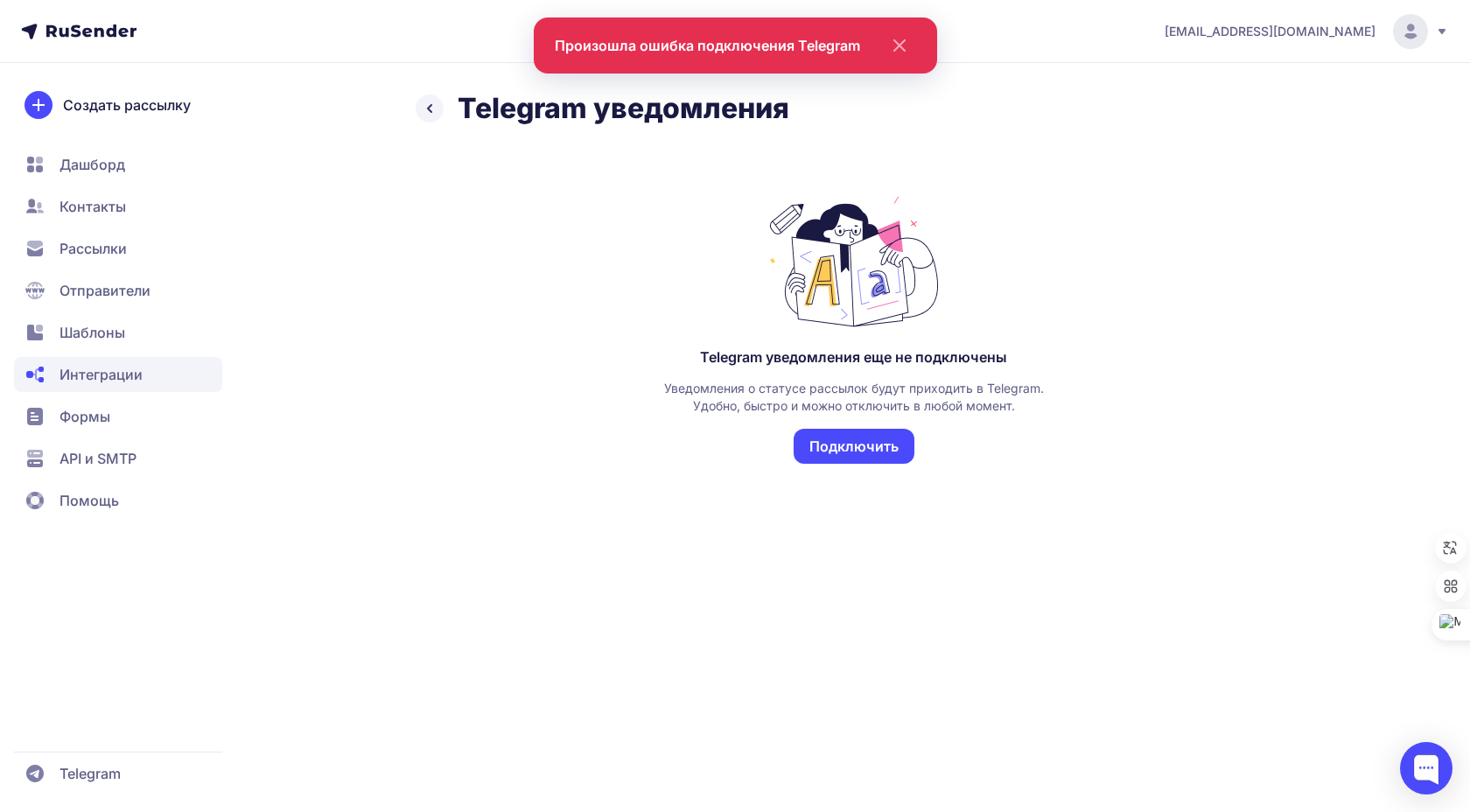
click at [88, 246] on span "Рассылки" at bounding box center [93, 248] width 68 height 21
